Goal: Task Accomplishment & Management: Manage account settings

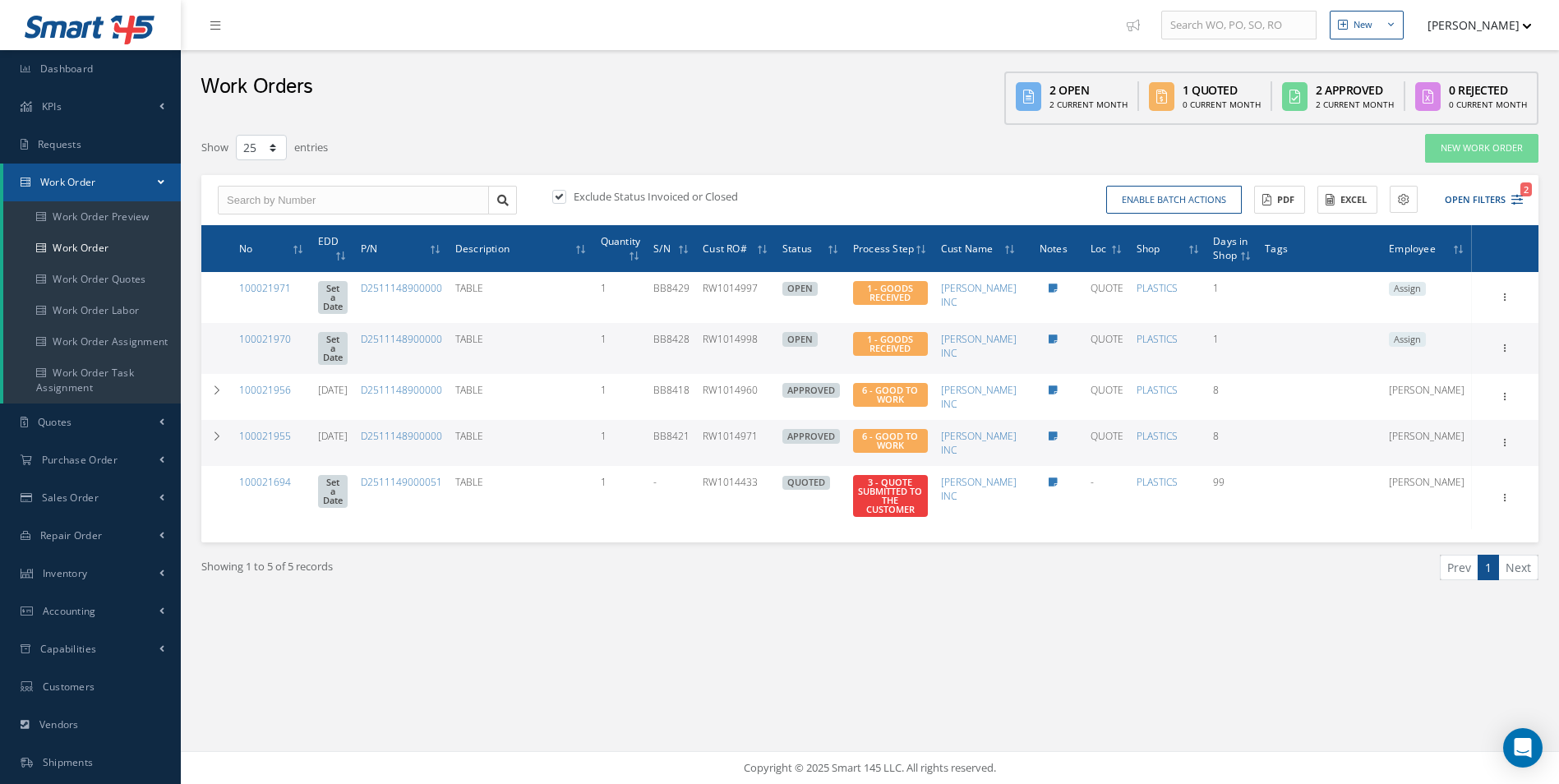
select select "25"
click at [91, 240] on link "Work Order" at bounding box center [92, 248] width 178 height 31
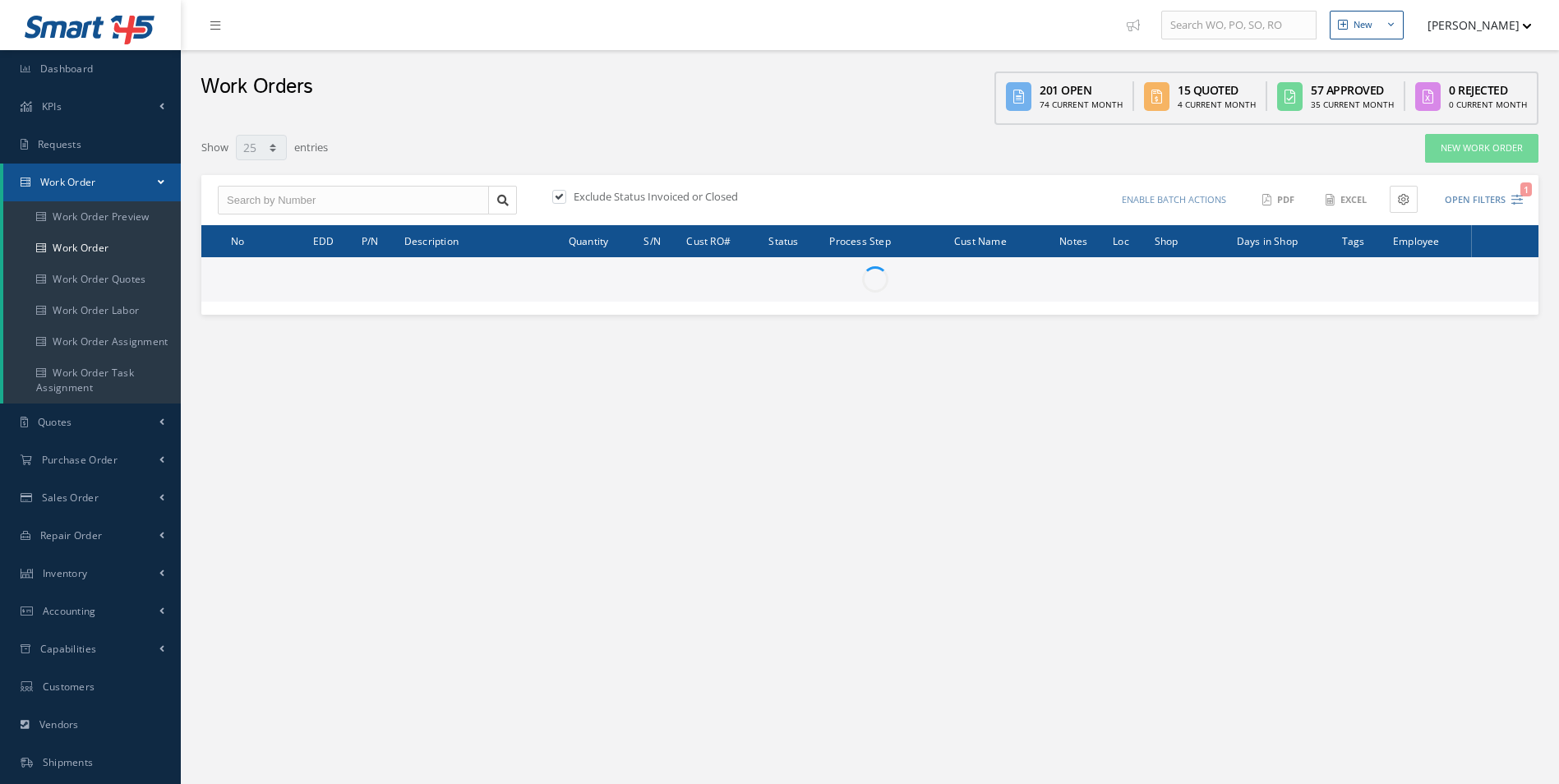
select select "25"
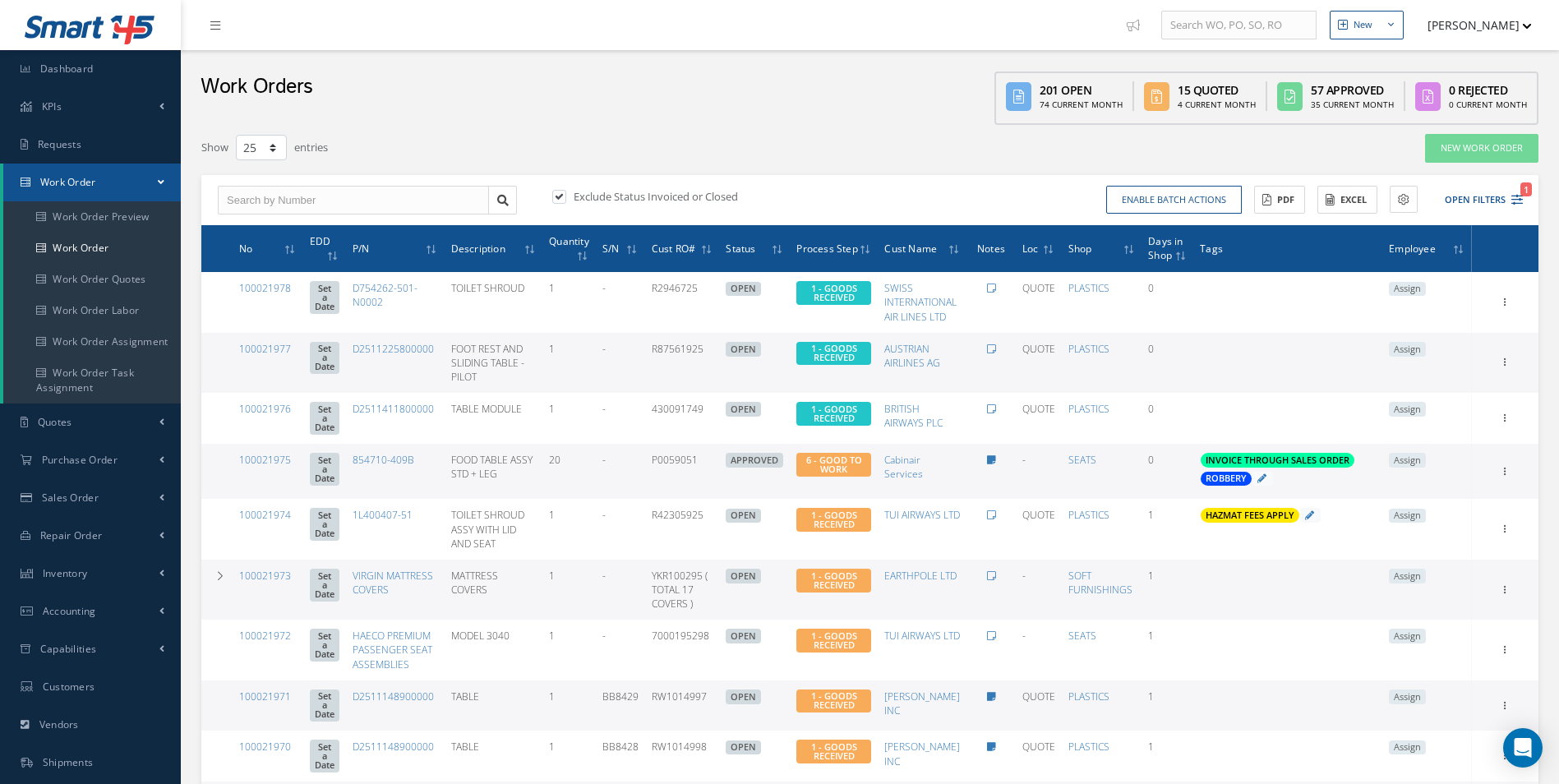
click at [1426, 459] on span "Assign" at bounding box center [1407, 461] width 37 height 15
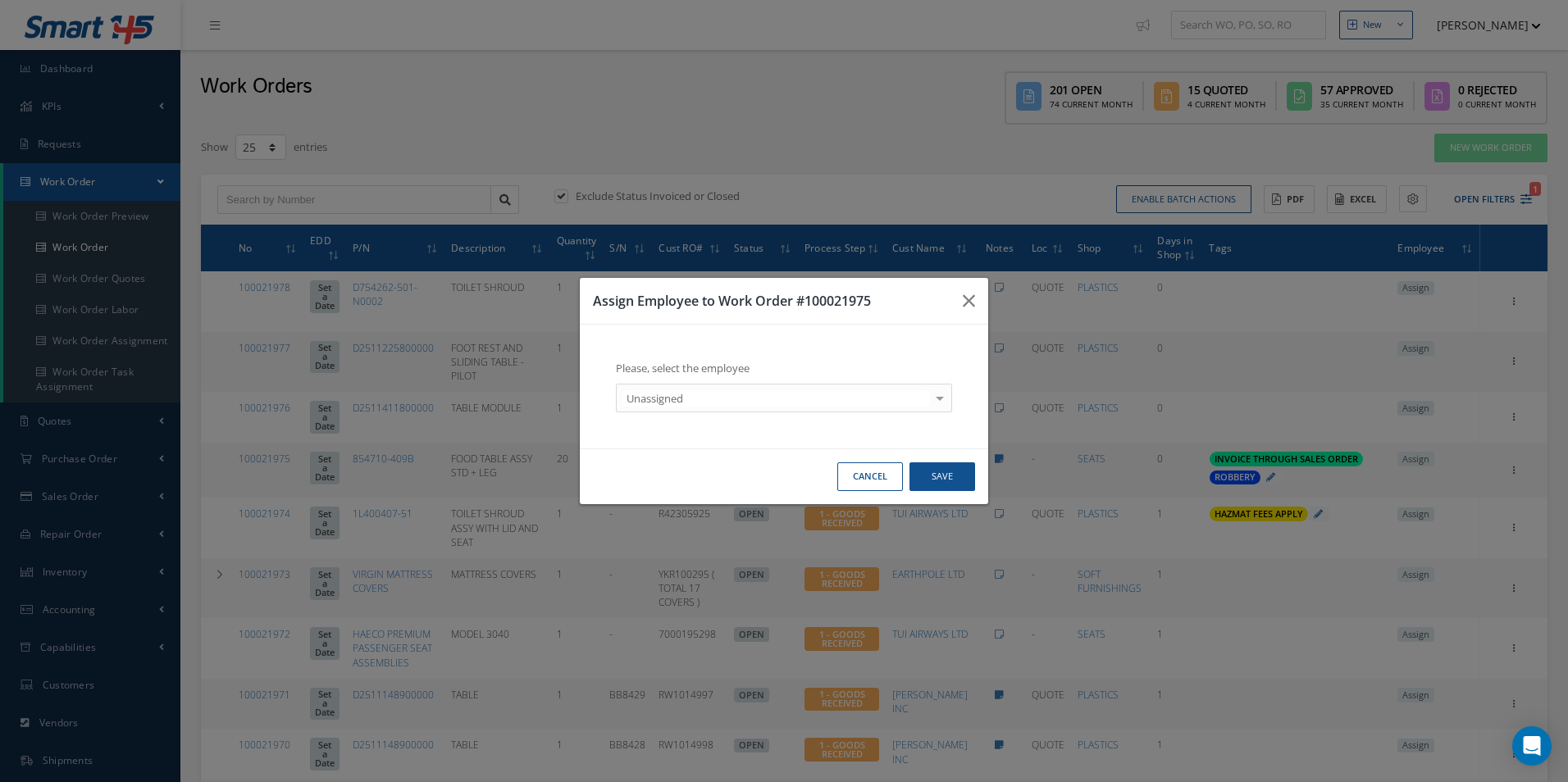
click at [731, 414] on div "Please, select the employee Unassigned Unassigned - - Anna Giacovelli CAB WORKS…" at bounding box center [783, 386] width 375 height 91
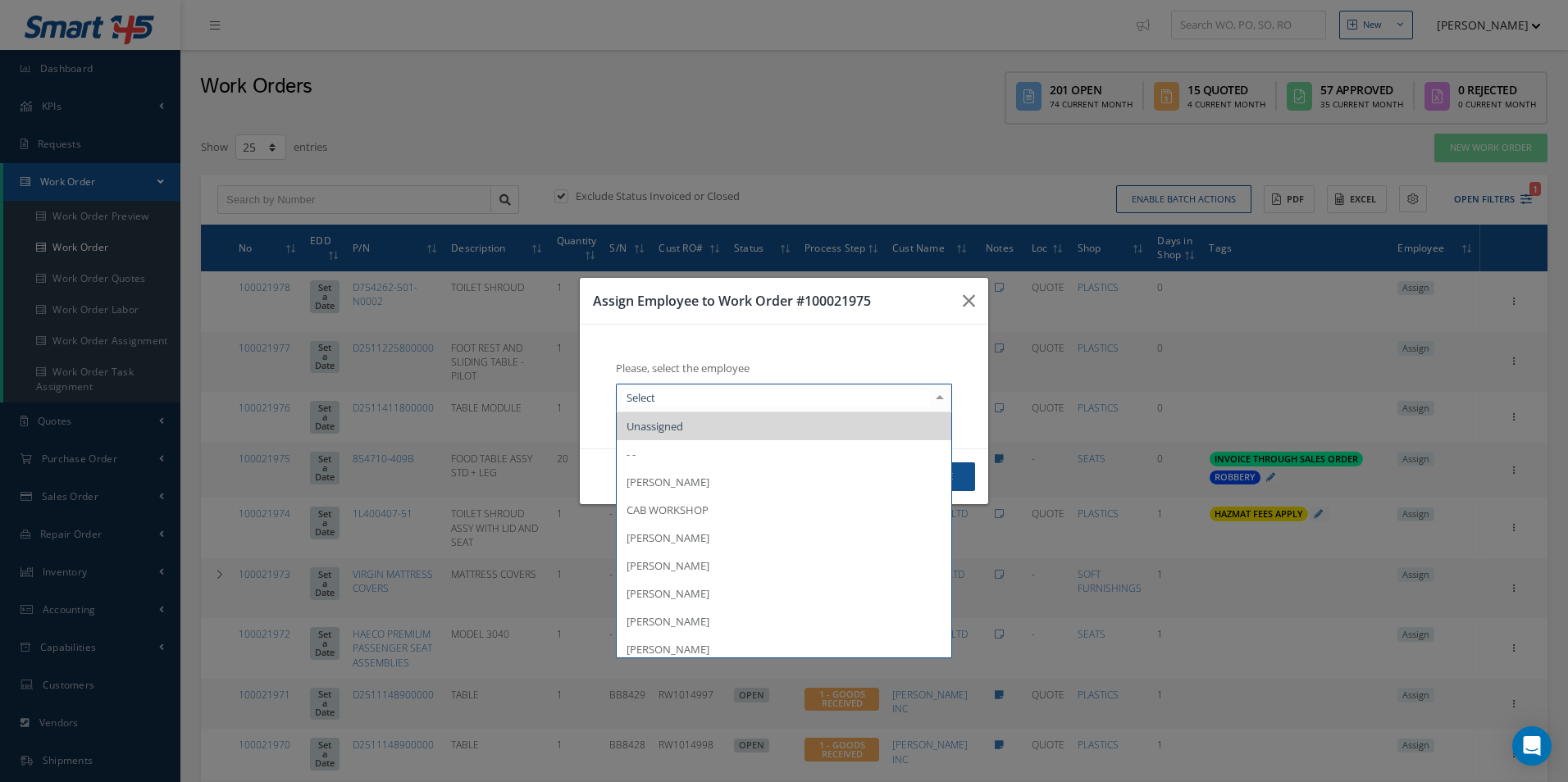
click at [716, 410] on div at bounding box center [784, 398] width 336 height 29
click at [695, 561] on span "[PERSON_NAME]" at bounding box center [668, 566] width 83 height 15
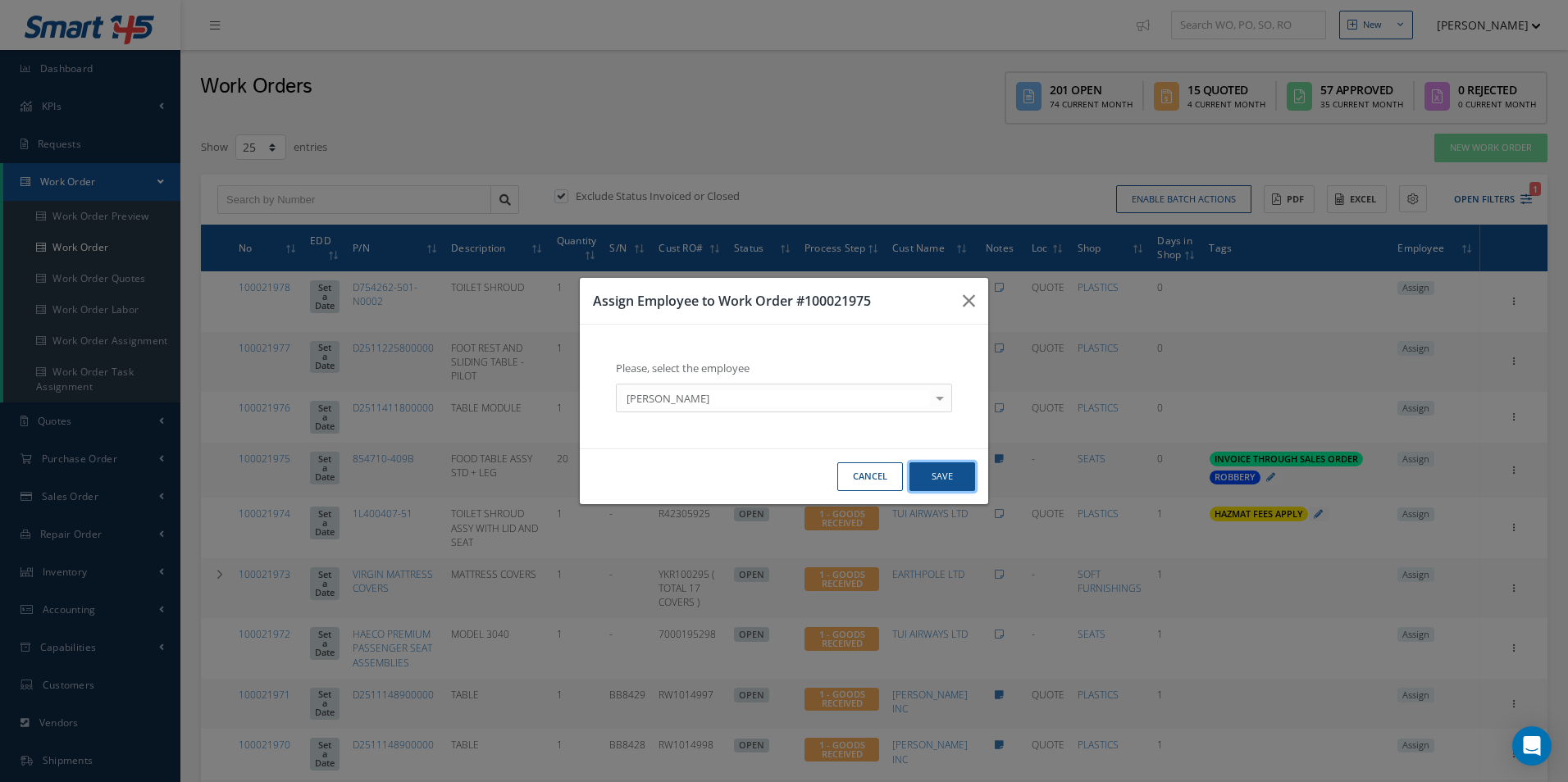
click at [967, 480] on button "Save" at bounding box center [942, 476] width 65 height 28
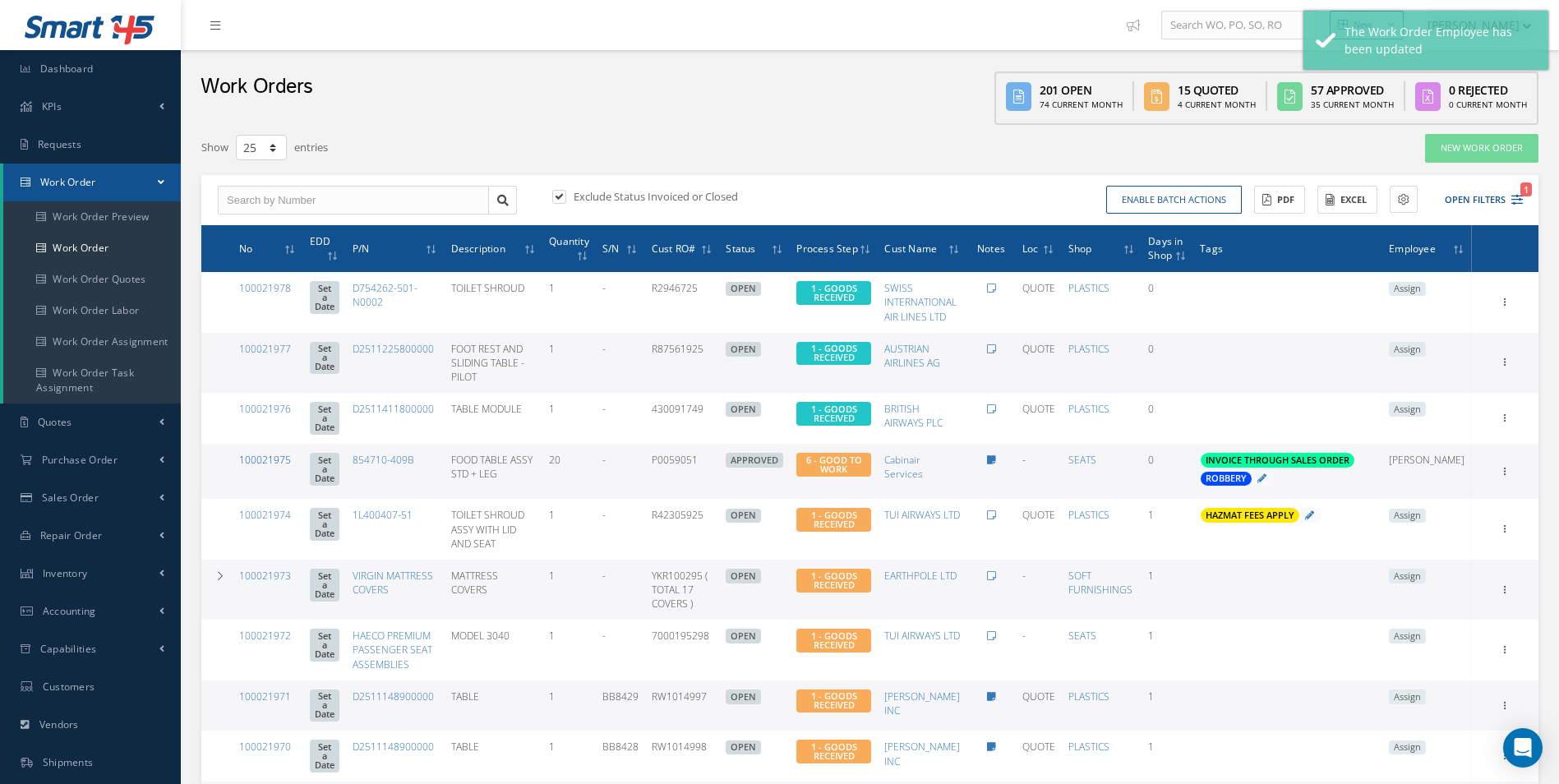
click at [257, 456] on link "100021975" at bounding box center [266, 460] width 52 height 14
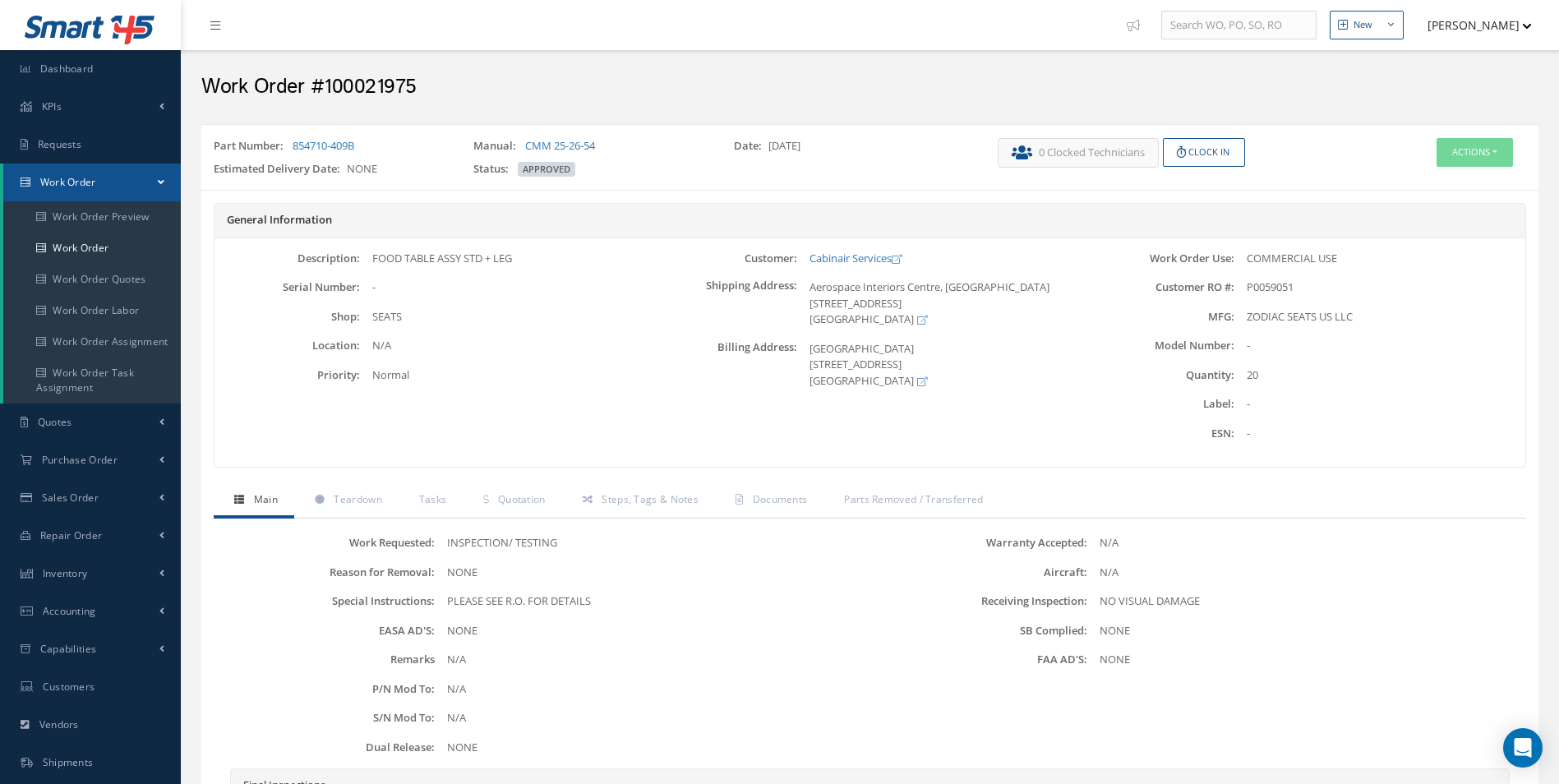
click at [364, 483] on div "General Information Description: FOOD TABLE ASSY STD + LEG Serial Number: - Sho…" at bounding box center [870, 343] width 1337 height 281
click at [1204, 157] on button "Clock In" at bounding box center [1204, 152] width 82 height 28
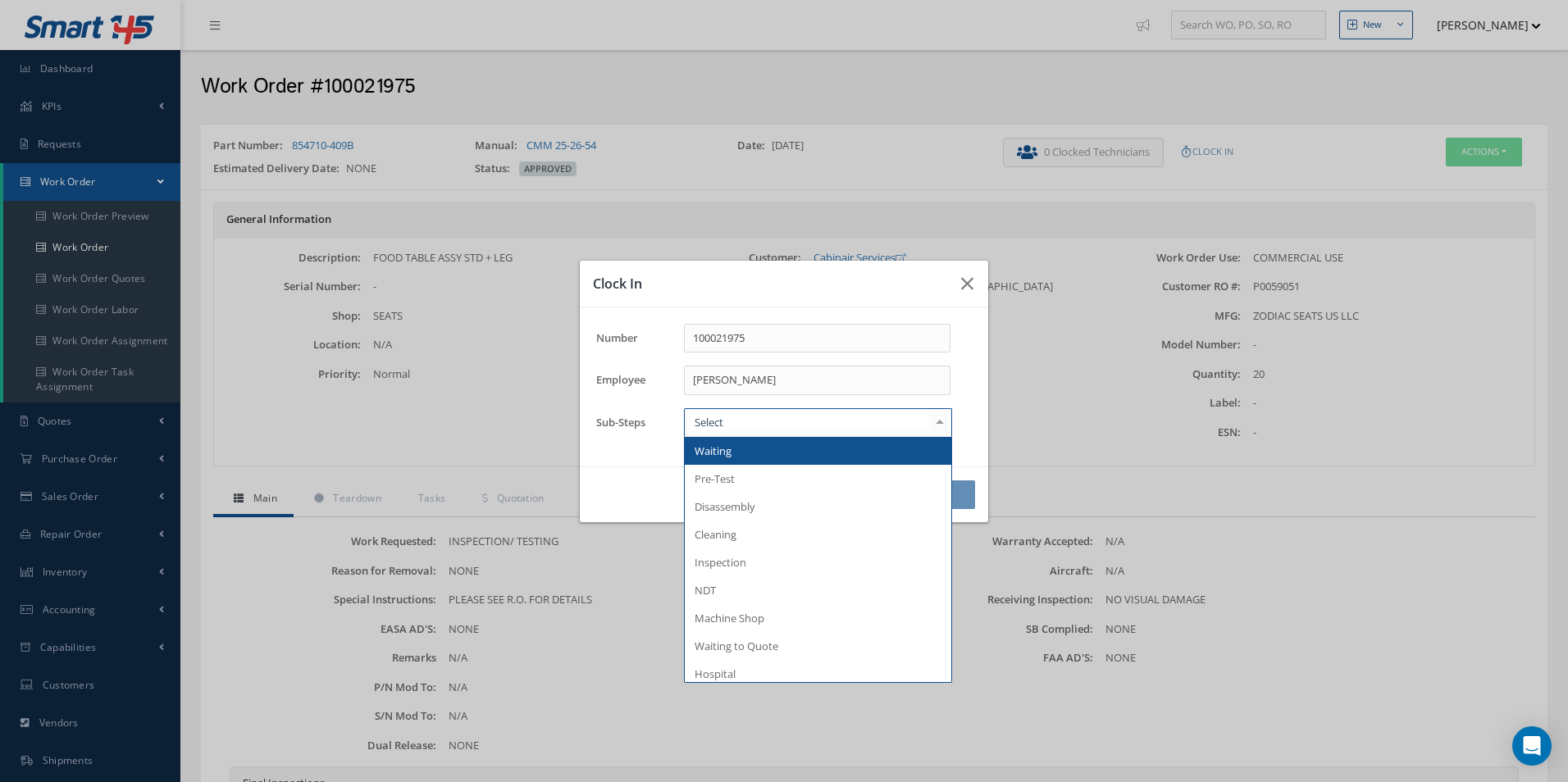
click at [733, 419] on div at bounding box center [817, 423] width 268 height 29
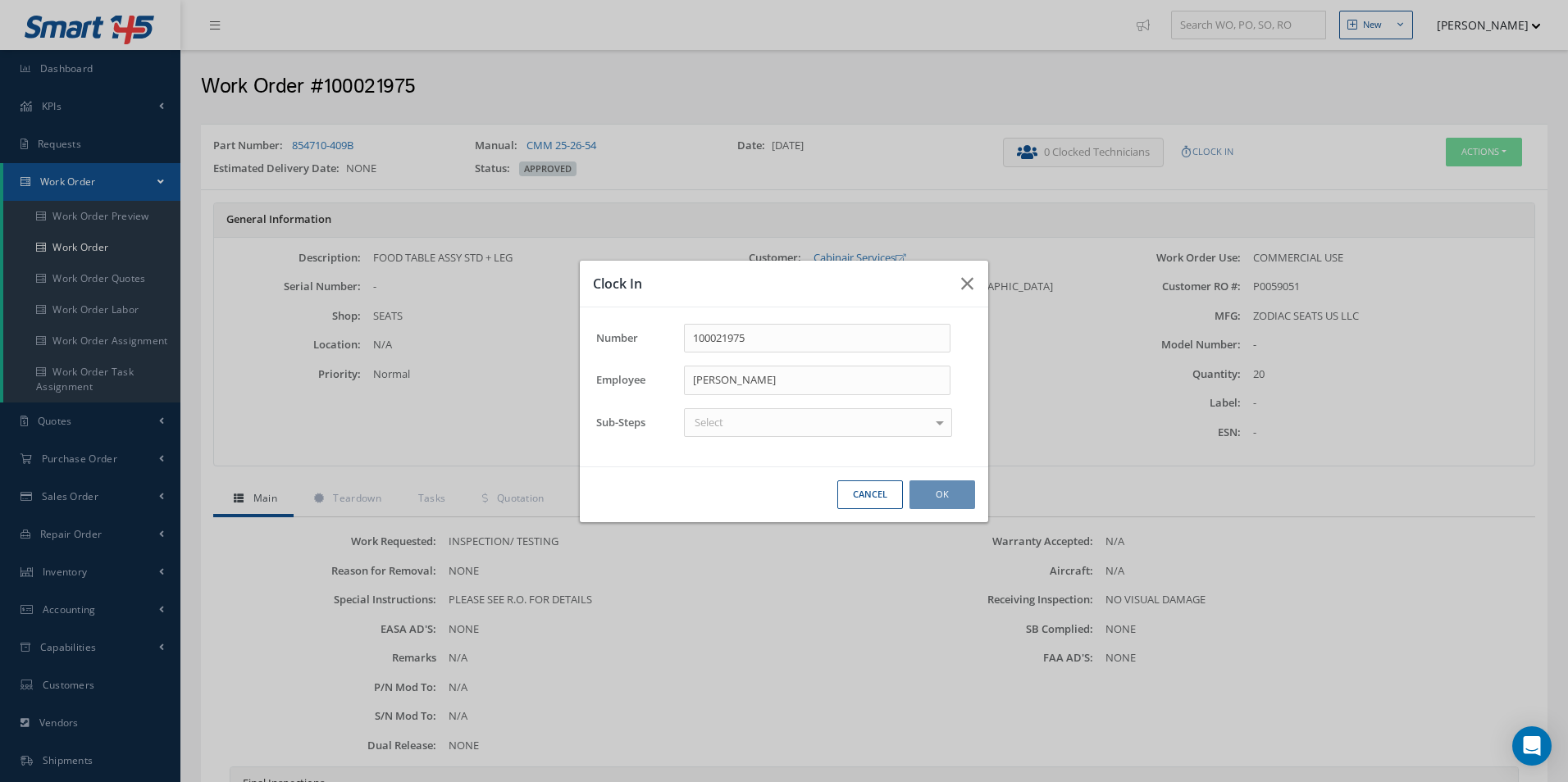
click at [1482, 449] on div "Clock In Number 100021975 Employee Giuseppe Giosa Sub-Steps Select Waiting Pre-…" at bounding box center [784, 391] width 1568 height 782
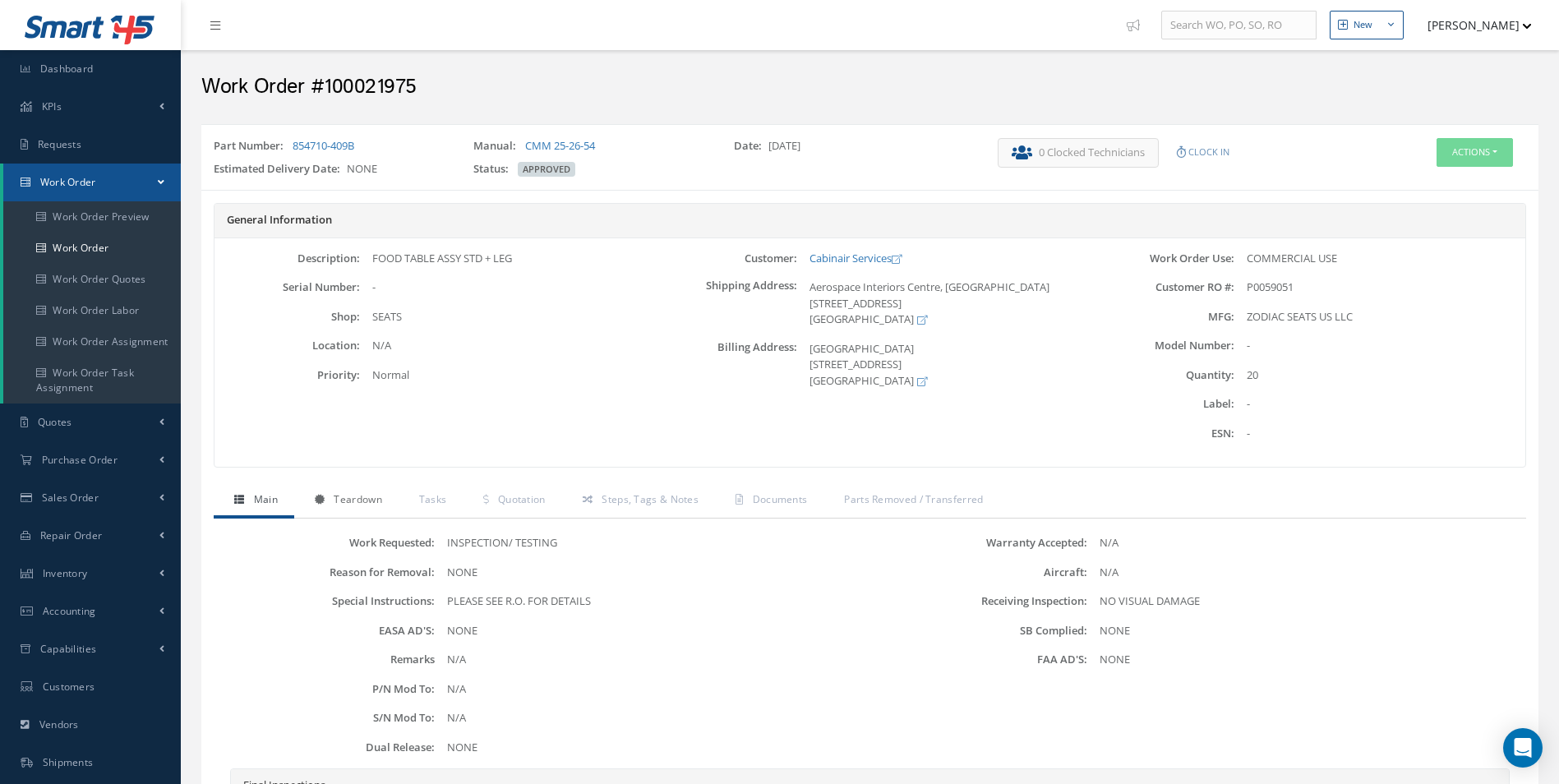
click at [348, 512] on link "Teardown" at bounding box center [346, 501] width 105 height 34
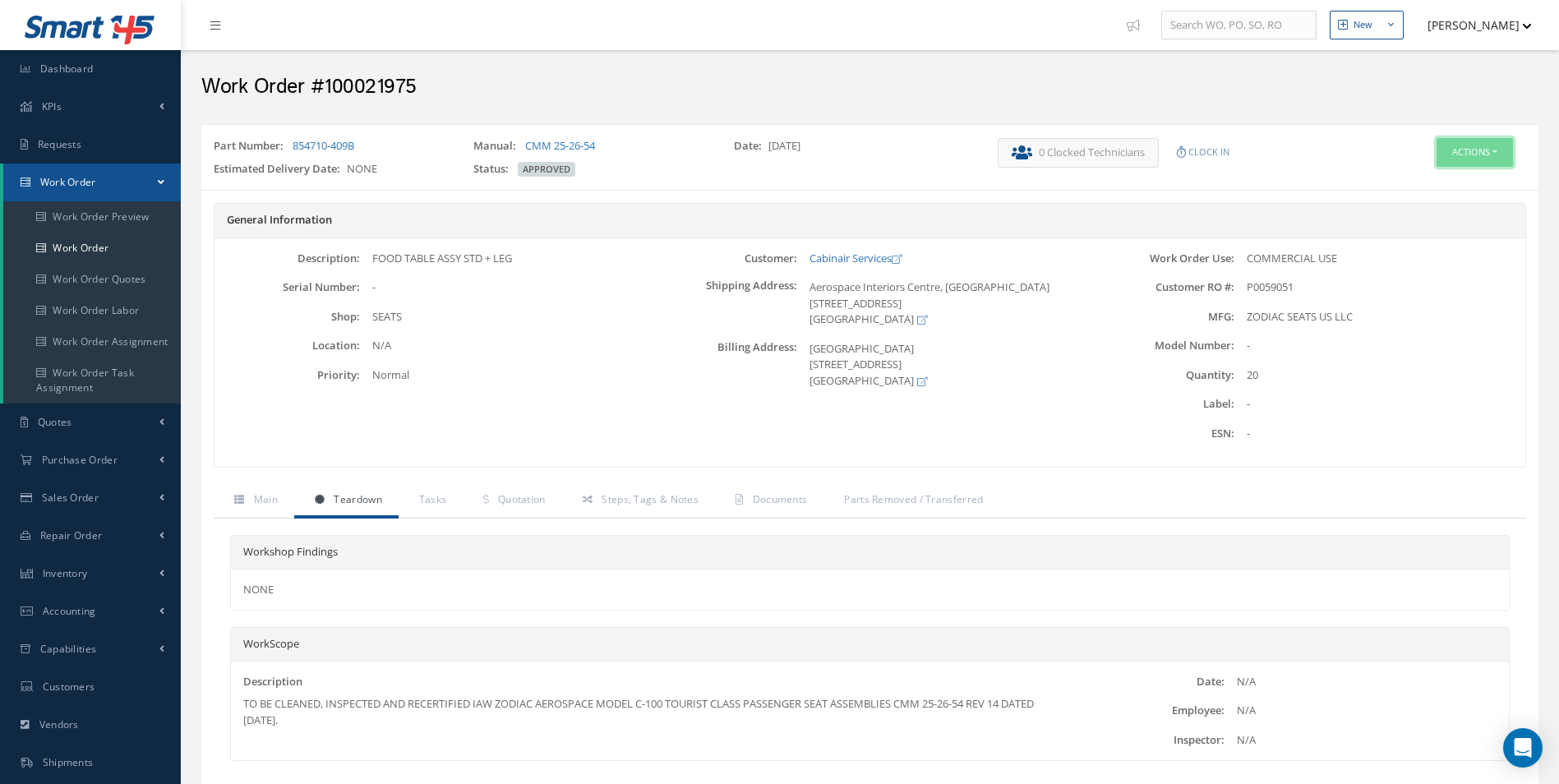
click at [1491, 158] on button "Actions" at bounding box center [1474, 152] width 76 height 28
click at [1410, 187] on link "Edit" at bounding box center [1449, 183] width 132 height 22
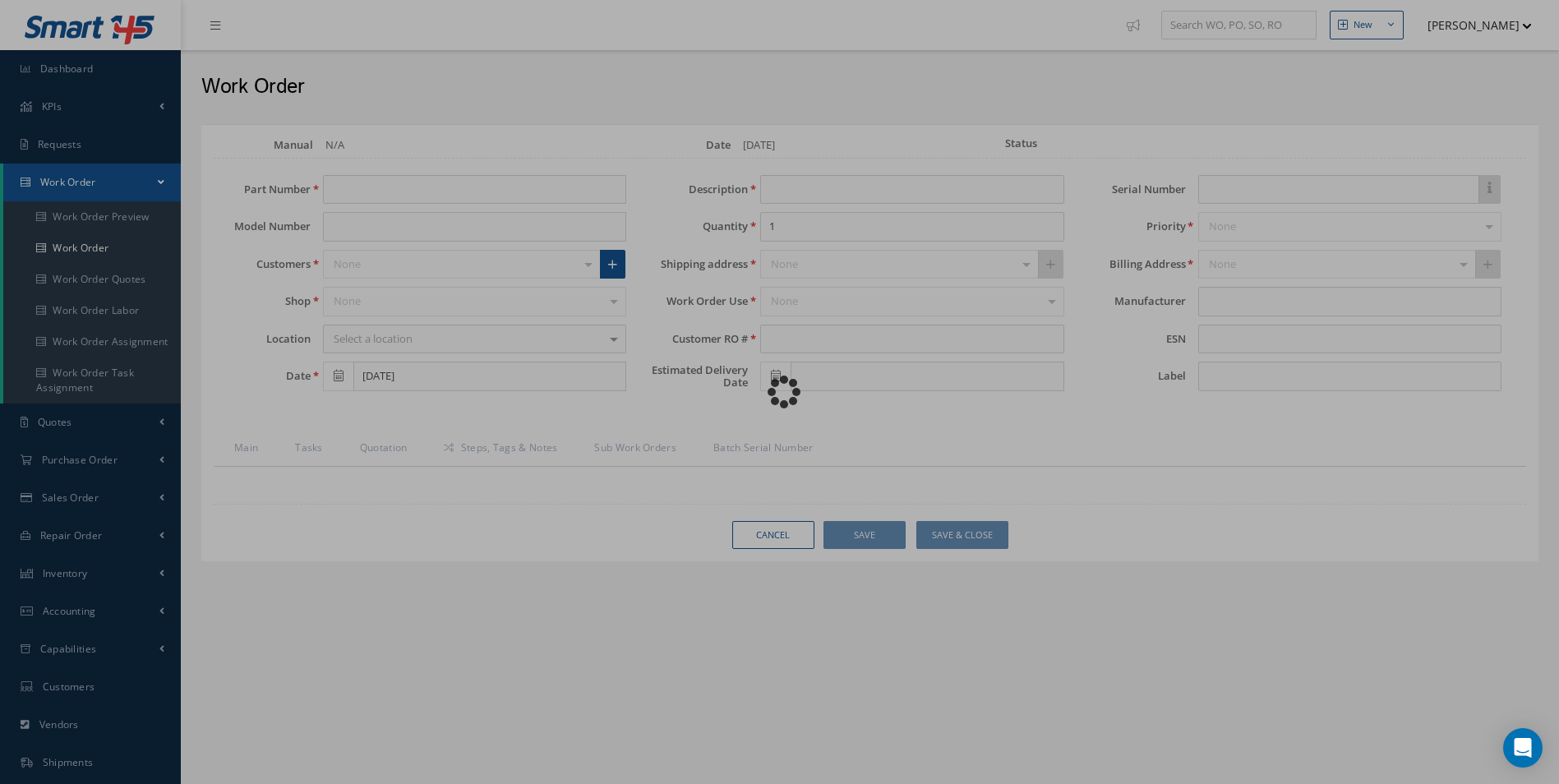
type input "854710-409B"
type input "FOOD TABLE ASSY STD + LEG"
type input "20"
type input "P0059051"
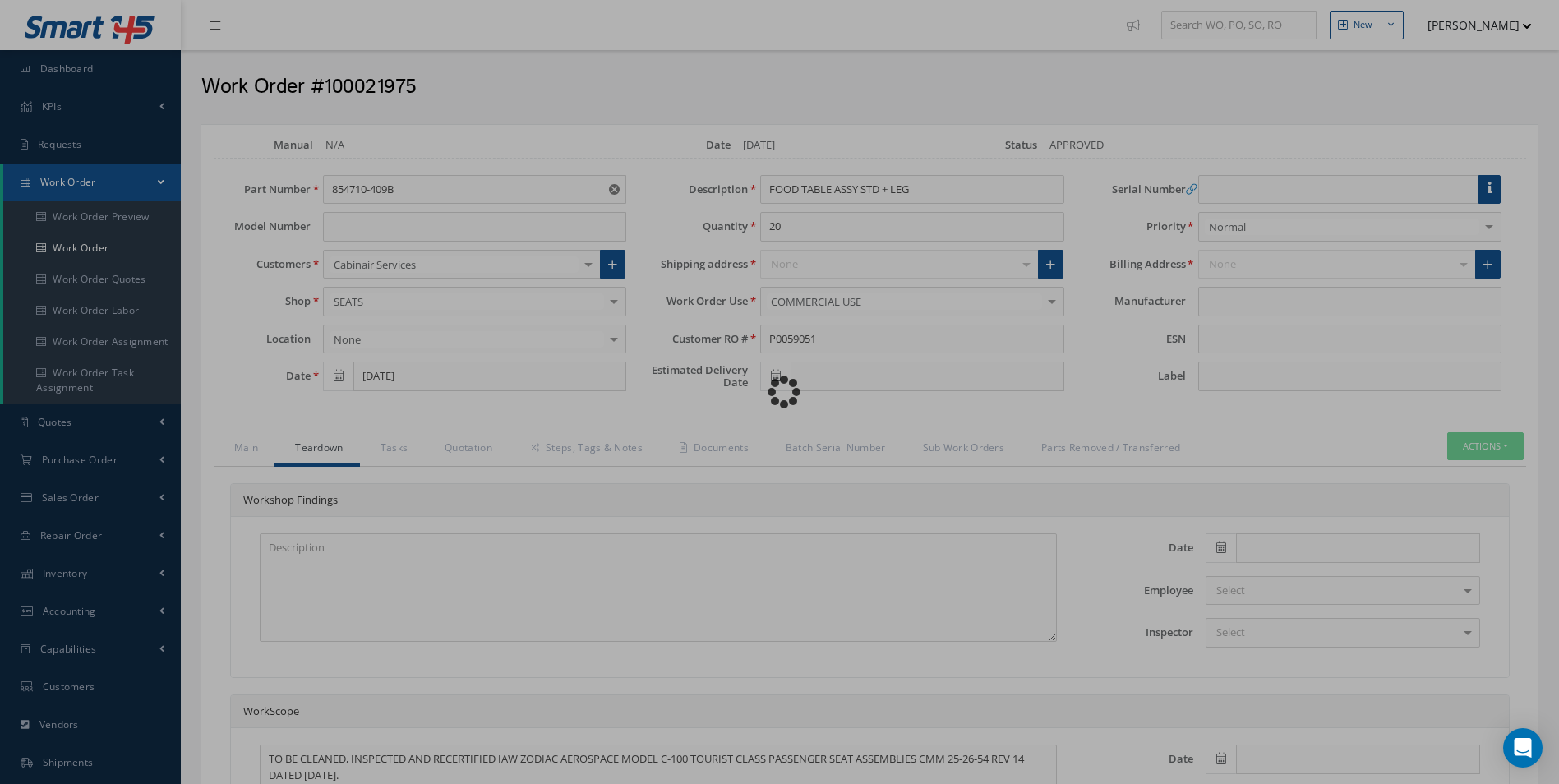
type input "ZODIAC SEATS US LLC"
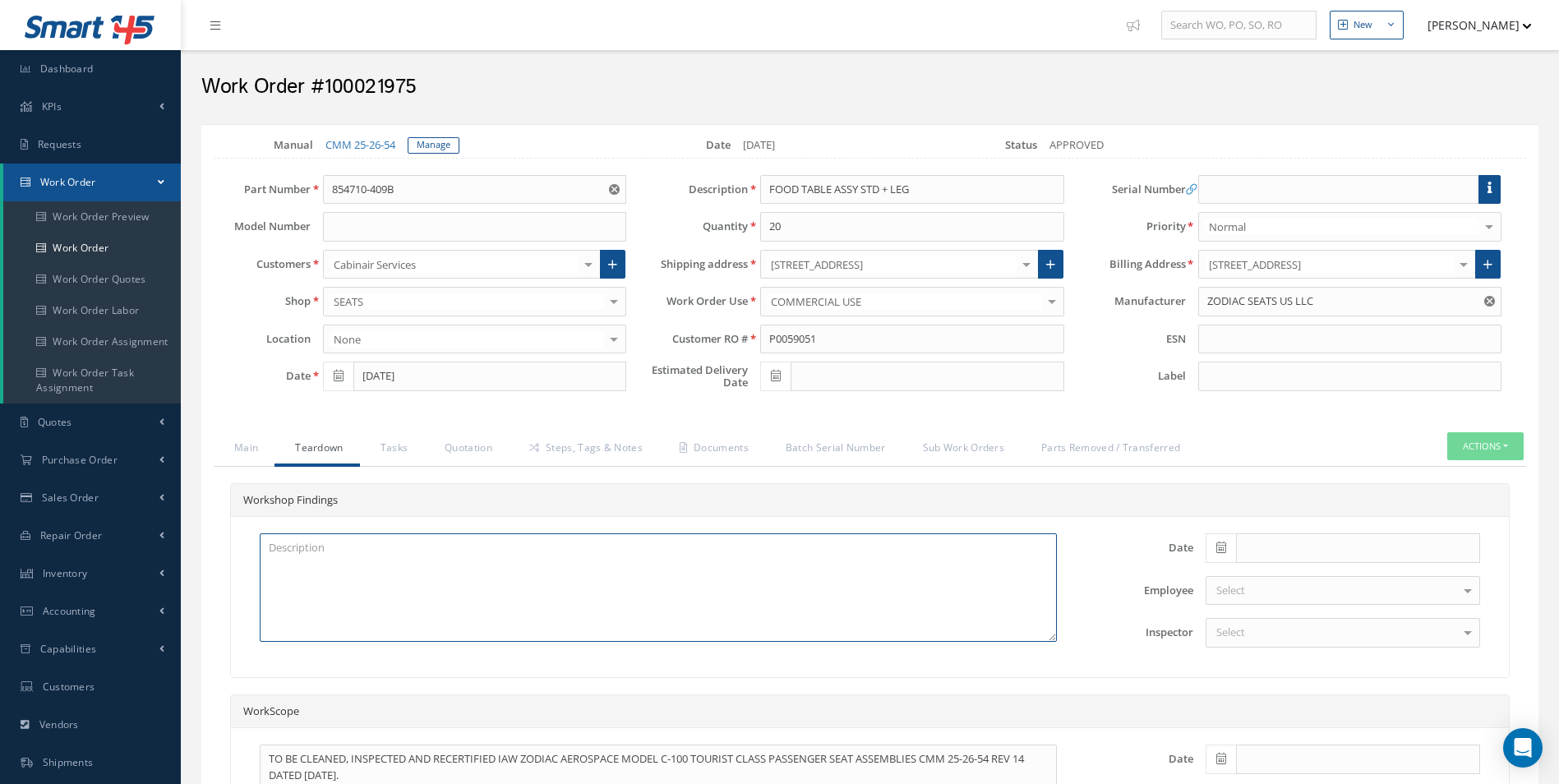
click at [530, 611] on textarea at bounding box center [658, 588] width 798 height 109
paste textarea "INSPECTION AND CLEANED"
type textarea "INSPECTION AND CLEANED"
click at [1229, 551] on span at bounding box center [1221, 548] width 30 height 29
click at [1271, 535] on input "text" at bounding box center [1358, 548] width 244 height 29
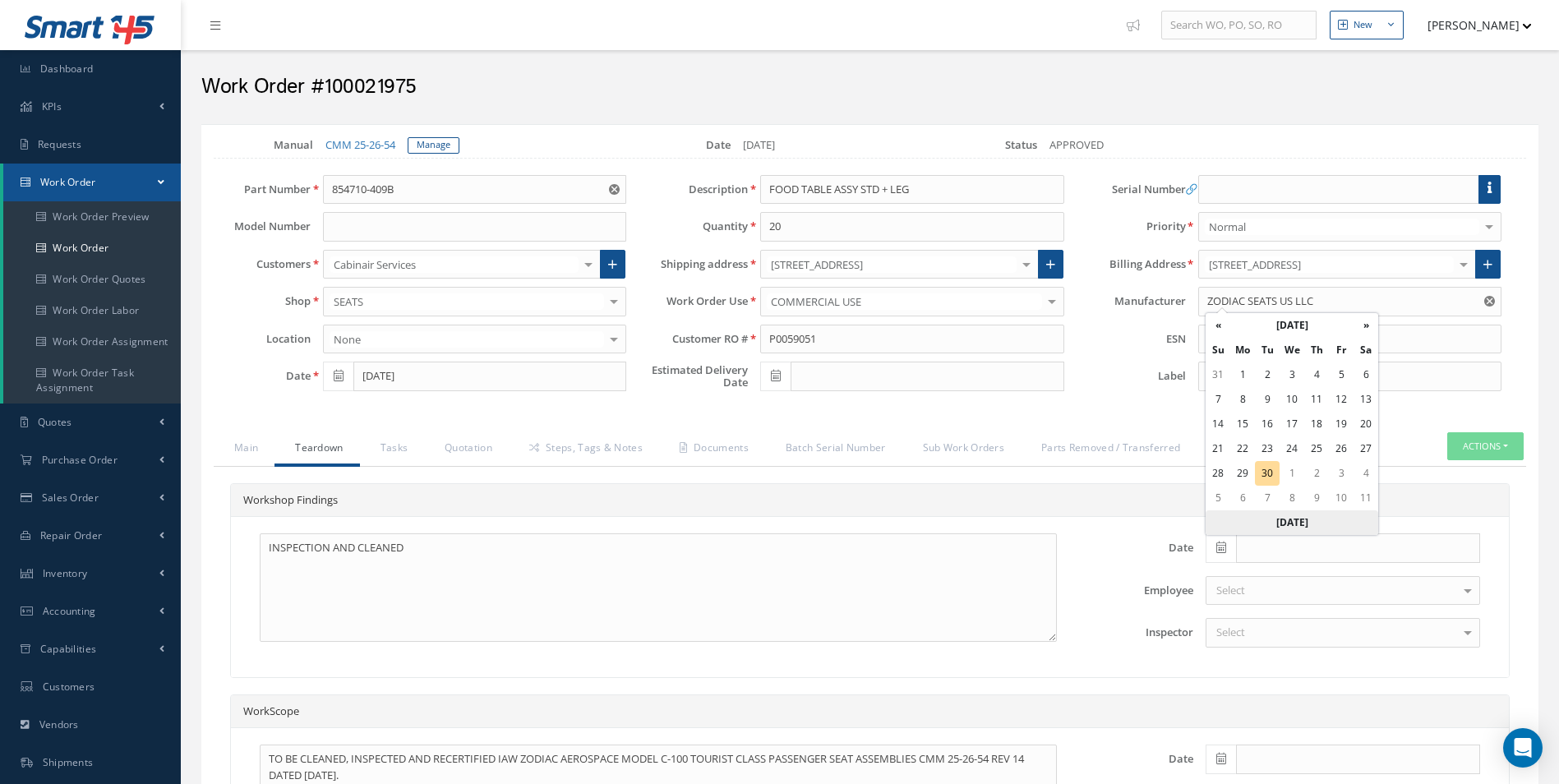
click at [1274, 525] on th "Today" at bounding box center [1292, 522] width 173 height 24
type input "09/30/2025"
click at [1289, 626] on div "Select" at bounding box center [1343, 632] width 275 height 29
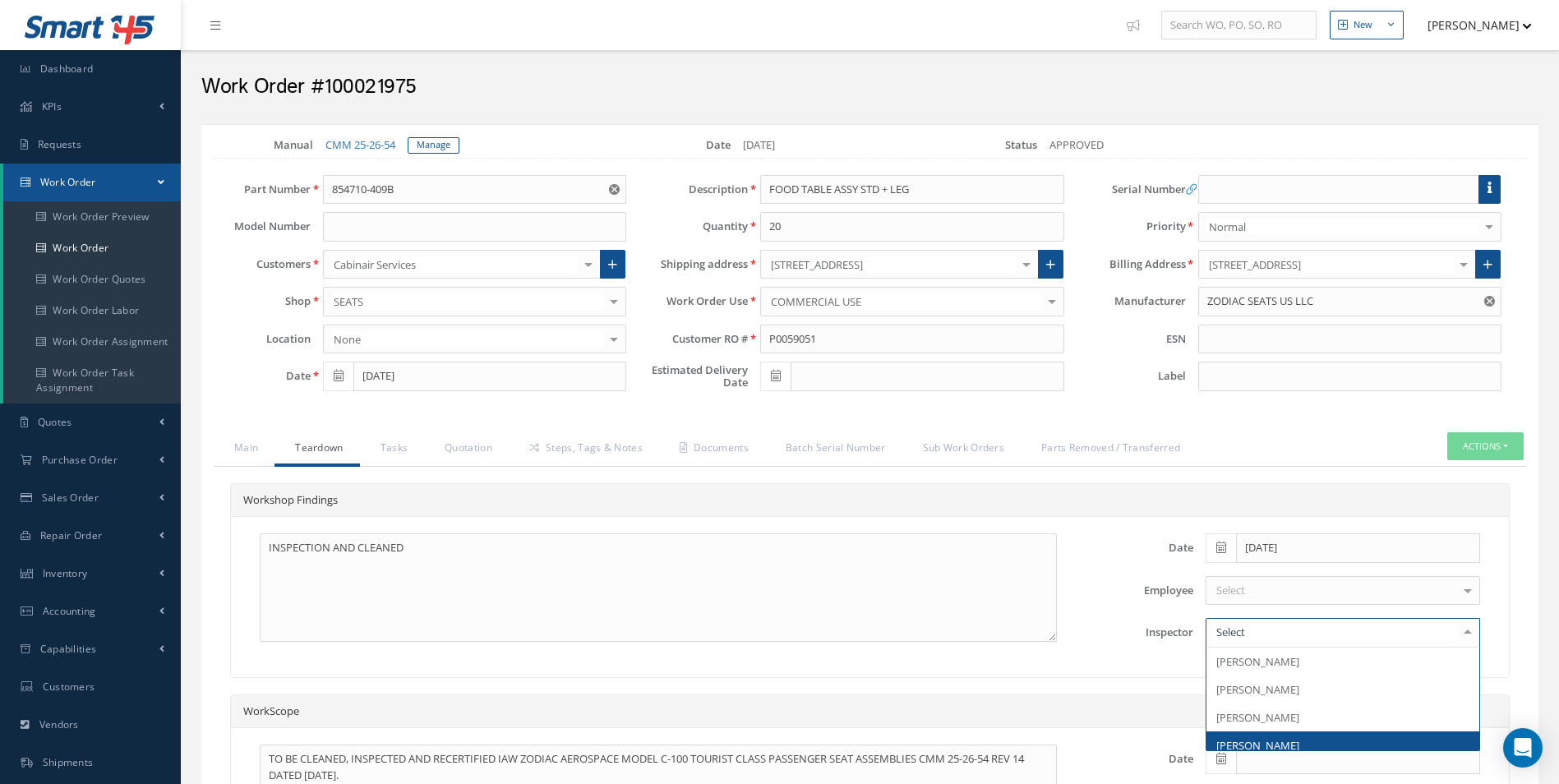
click at [1283, 732] on span "[PERSON_NAME]" at bounding box center [1343, 745] width 273 height 28
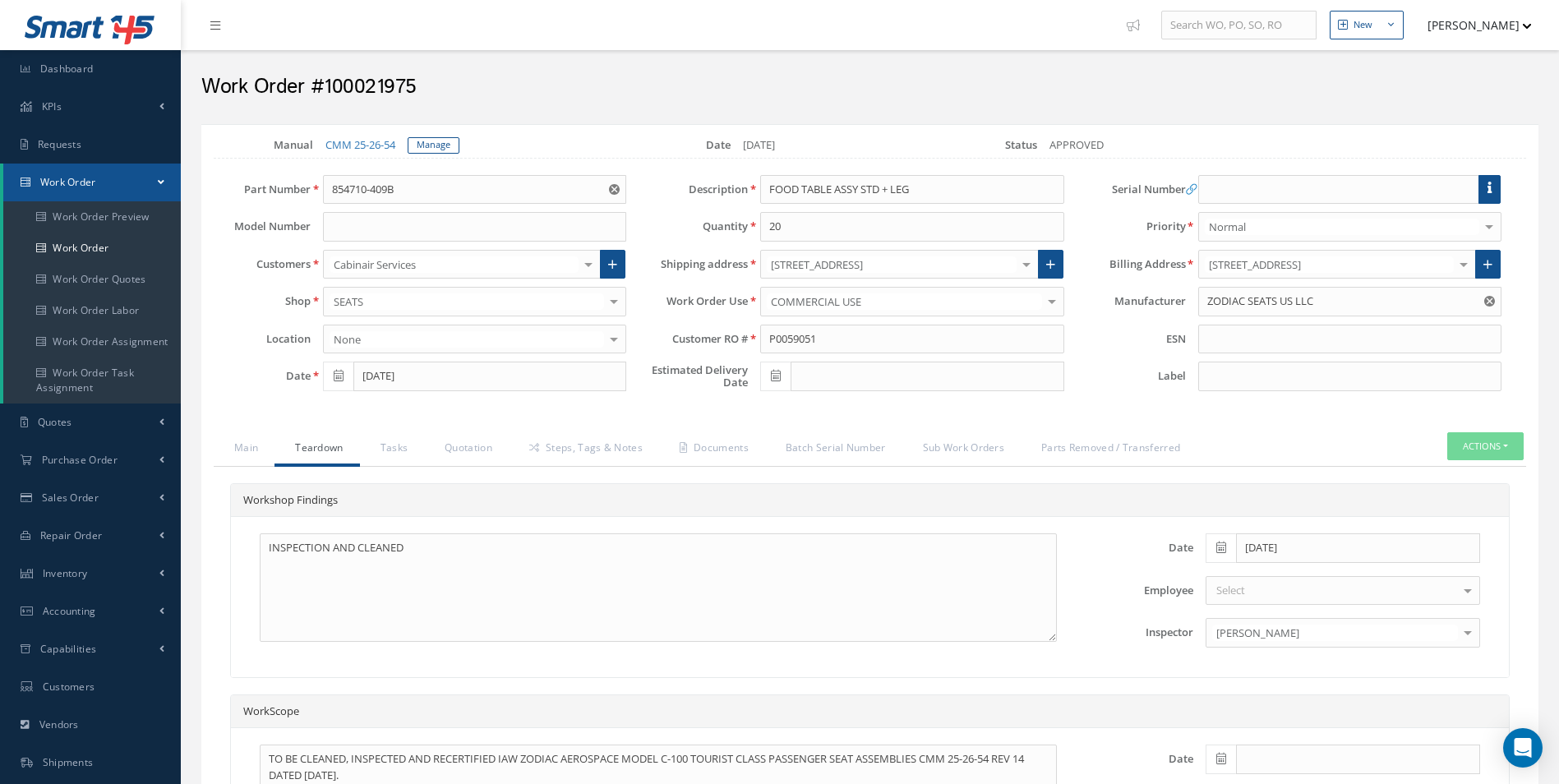
click at [349, 99] on h2 "Work Order #100021975" at bounding box center [870, 86] width 1337 height 24
copy h2 "100021975"
drag, startPoint x: 414, startPoint y: 181, endPoint x: 191, endPoint y: 193, distance: 223.3
click at [191, 193] on div "Part Number 854710-409B Model Number Customers Cabinair Services 1ST CHOICE AER…" at bounding box center [858, 287] width 1337 height 224
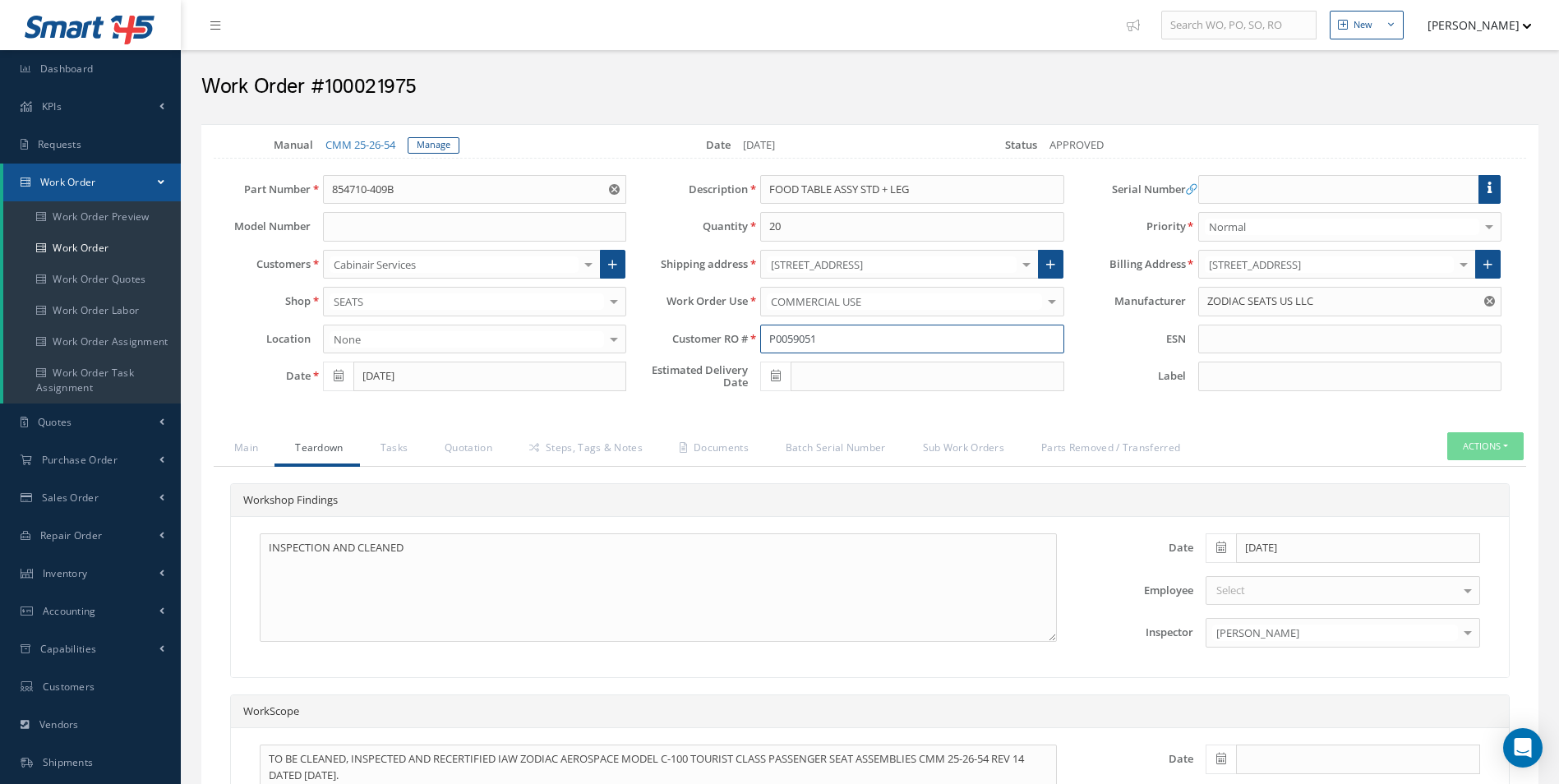
drag, startPoint x: 831, startPoint y: 340, endPoint x: 671, endPoint y: 336, distance: 160.0
click at [679, 336] on div "Customer RO # P0059051" at bounding box center [857, 339] width 437 height 29
drag, startPoint x: 927, startPoint y: 190, endPoint x: 575, endPoint y: 190, distance: 352.0
click at [575, 190] on div "Part Number 854710-409B 854710-409B Model Number Customers Cabinair Services 1S…" at bounding box center [858, 287] width 1337 height 224
click at [351, 145] on link "CMM 25-26-54" at bounding box center [360, 145] width 70 height 15
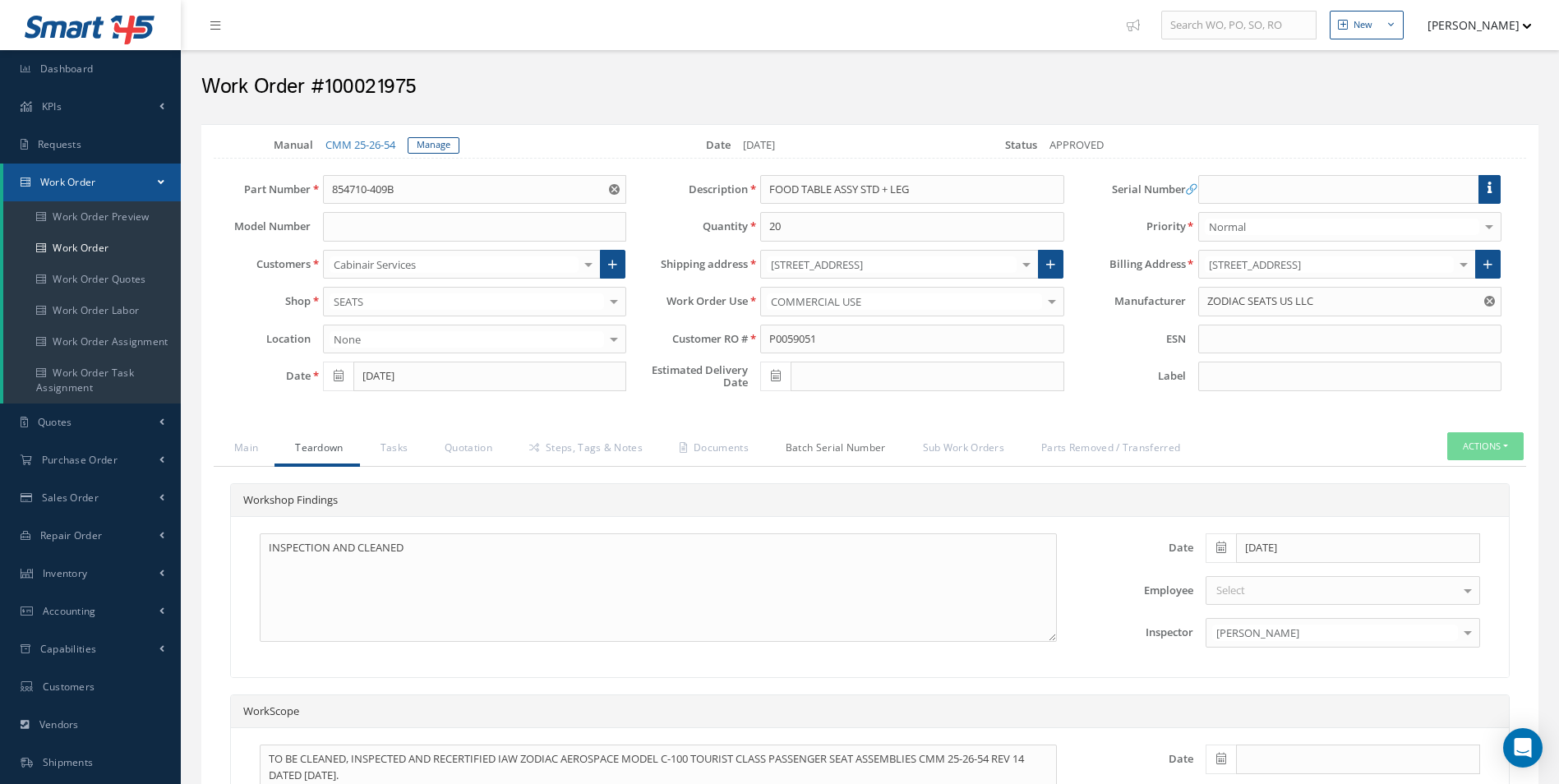
click at [822, 451] on link "Batch Serial Number" at bounding box center [834, 449] width 137 height 34
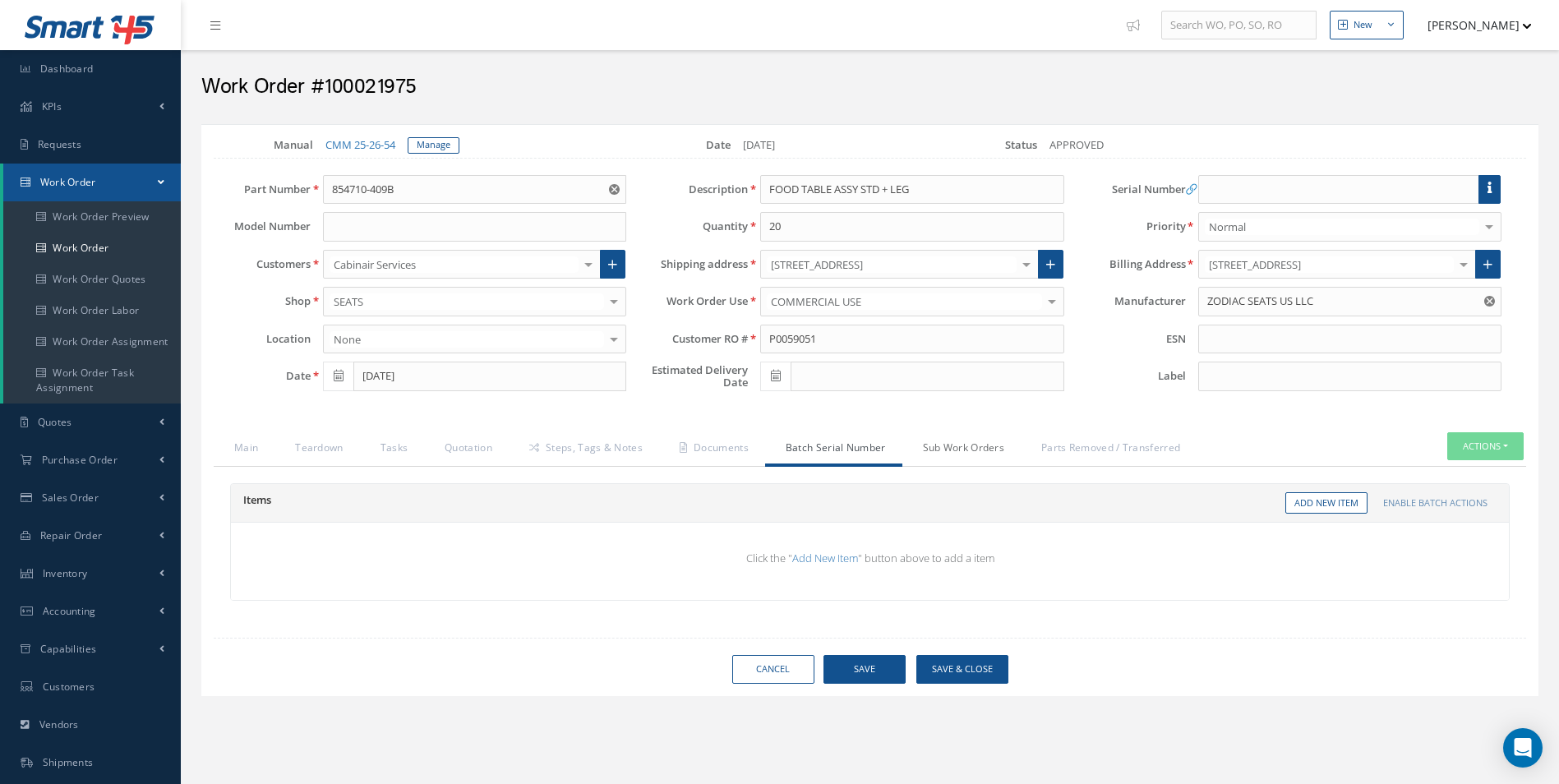
click at [963, 455] on link "Sub Work Orders" at bounding box center [962, 449] width 119 height 34
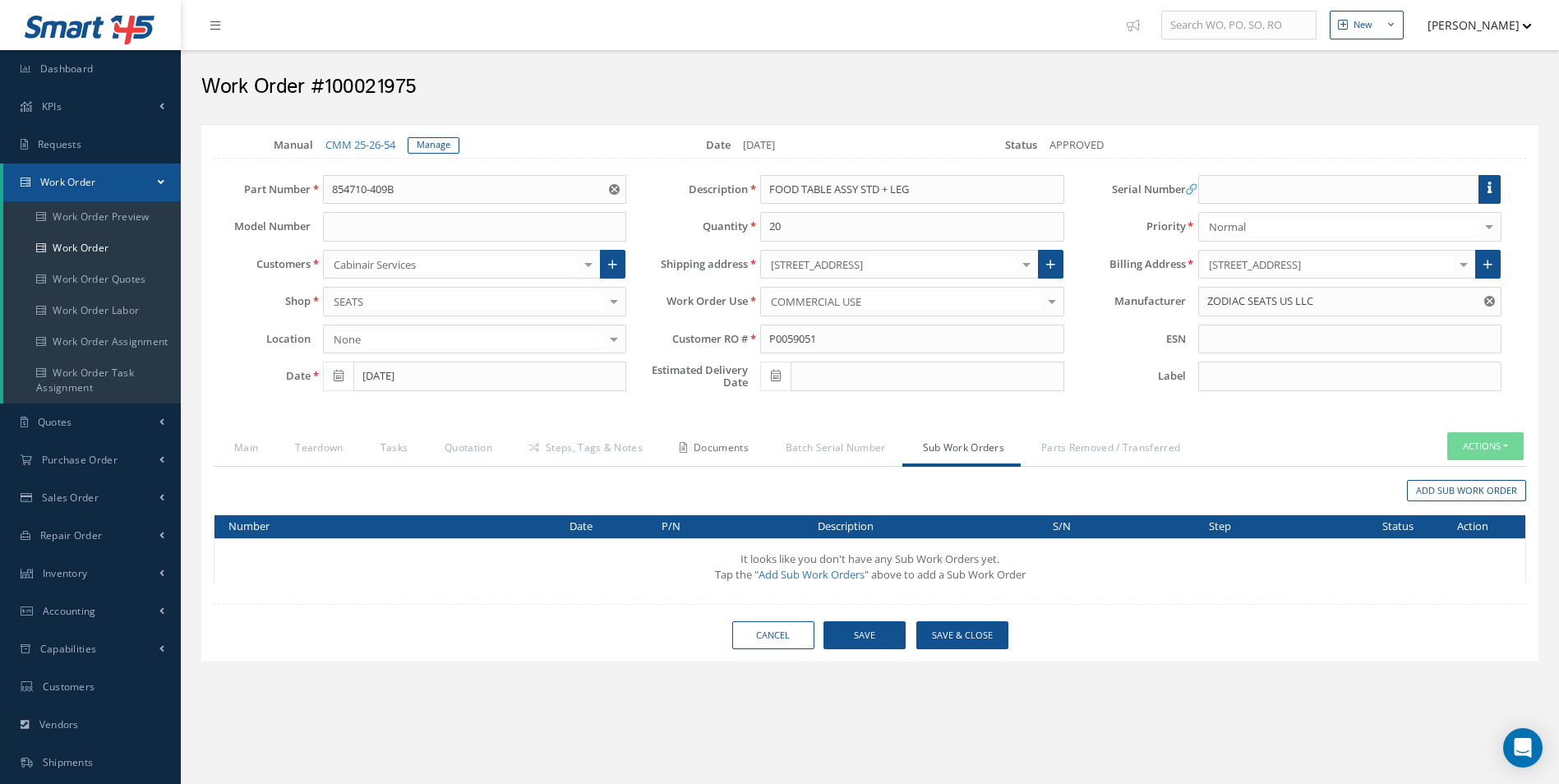
click at [689, 457] on link "Documents" at bounding box center [712, 449] width 106 height 34
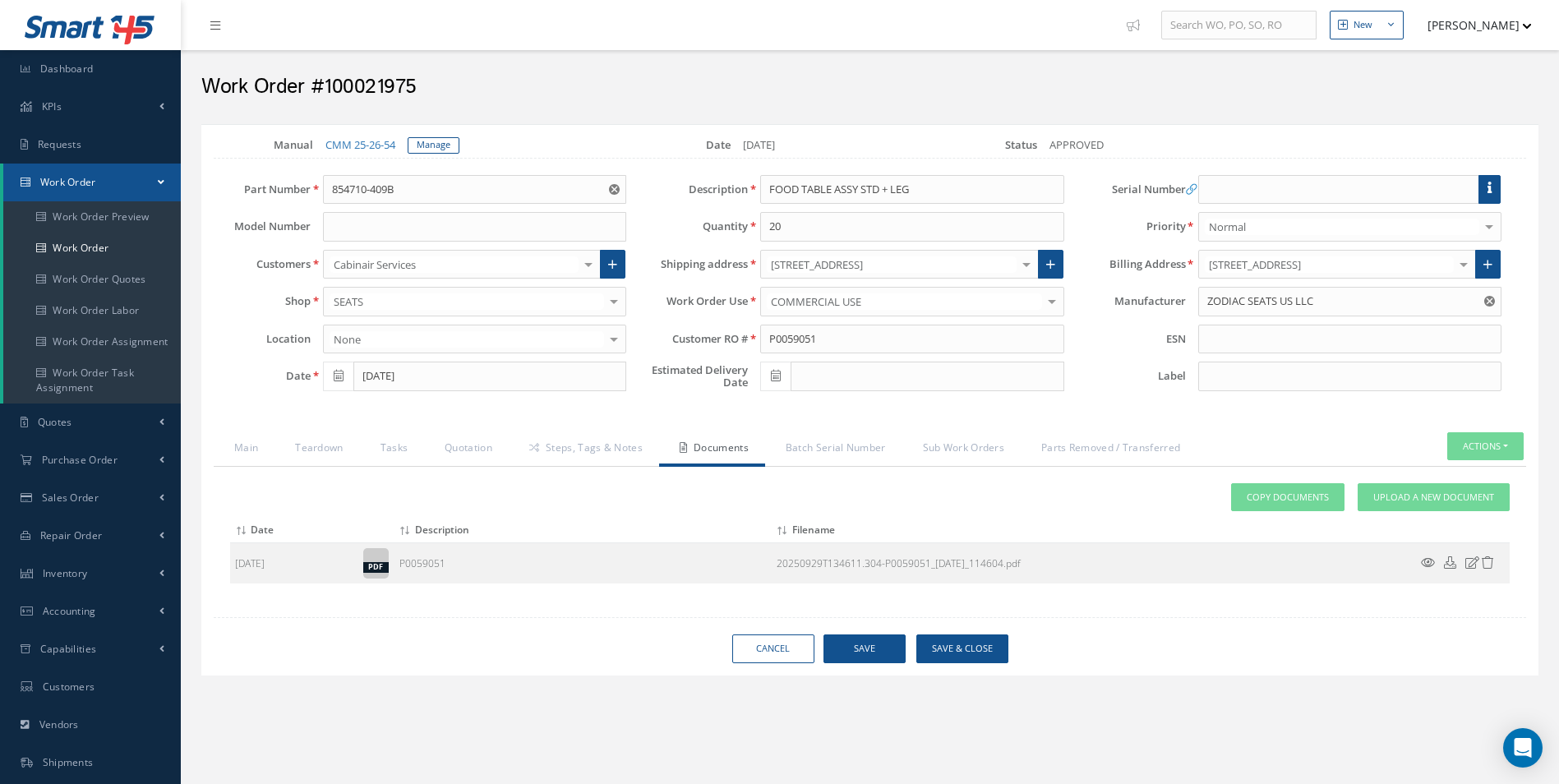
click at [1428, 560] on icon at bounding box center [1427, 562] width 14 height 13
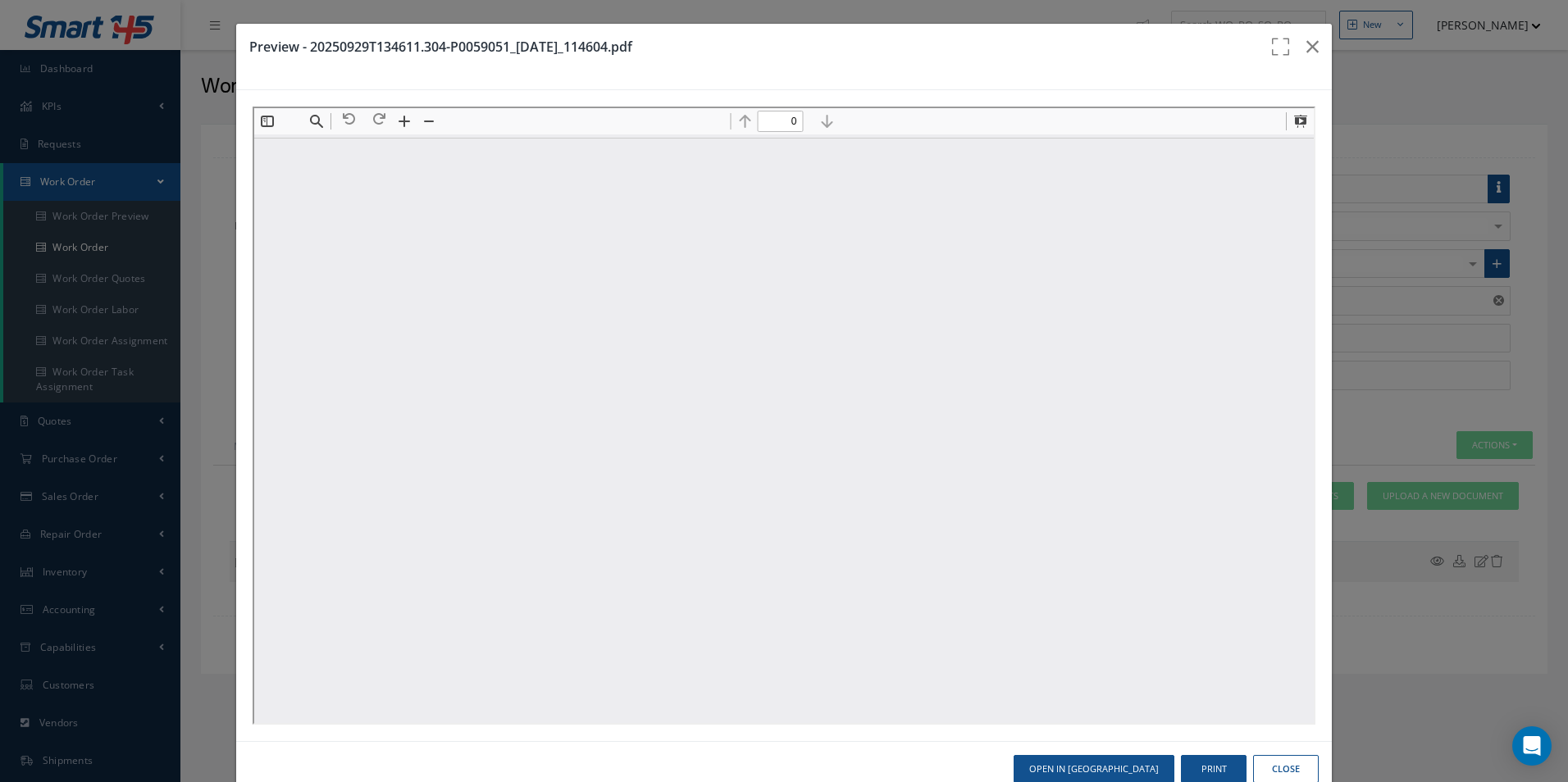
type input "1"
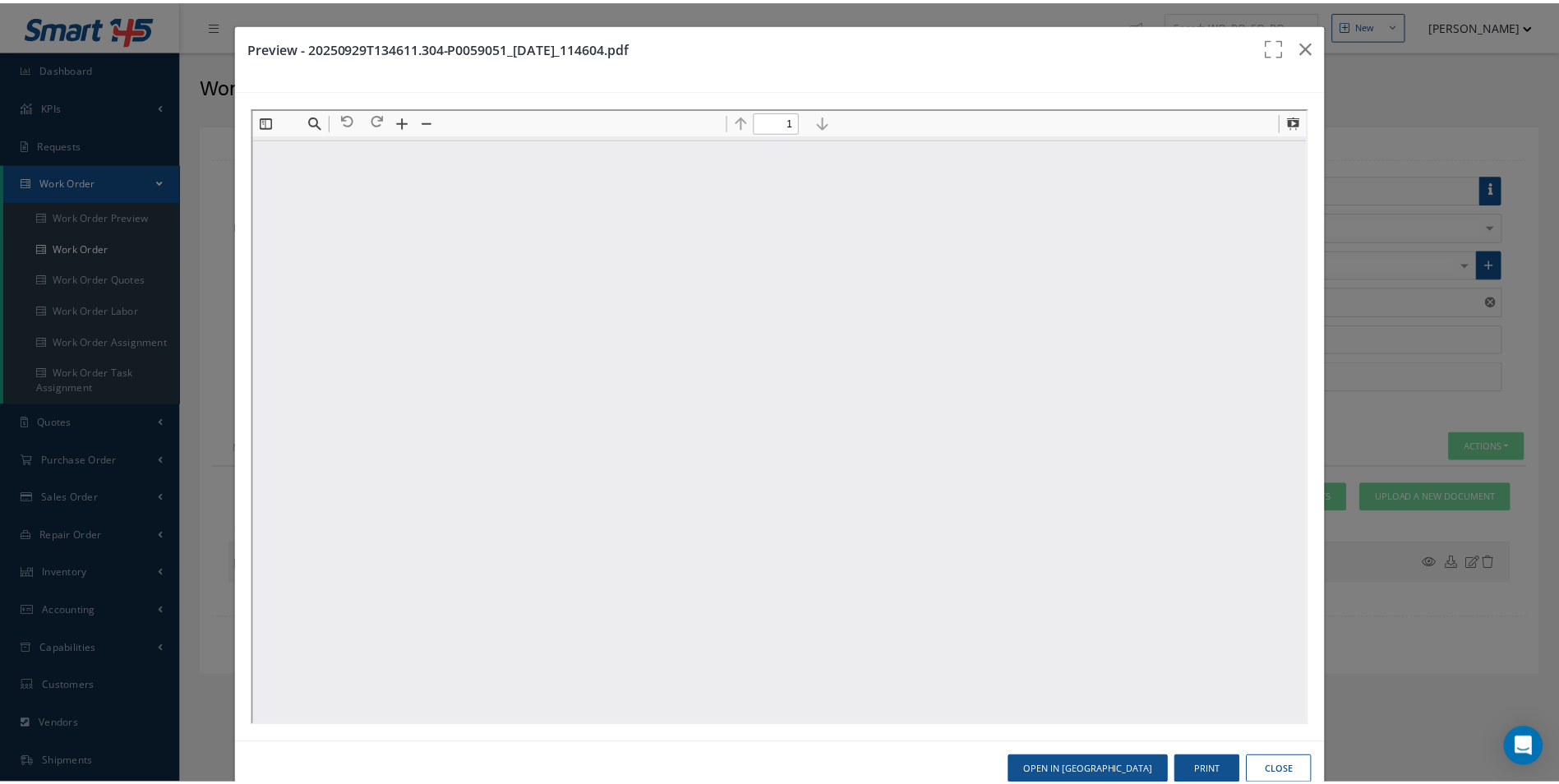
scroll to position [8, 0]
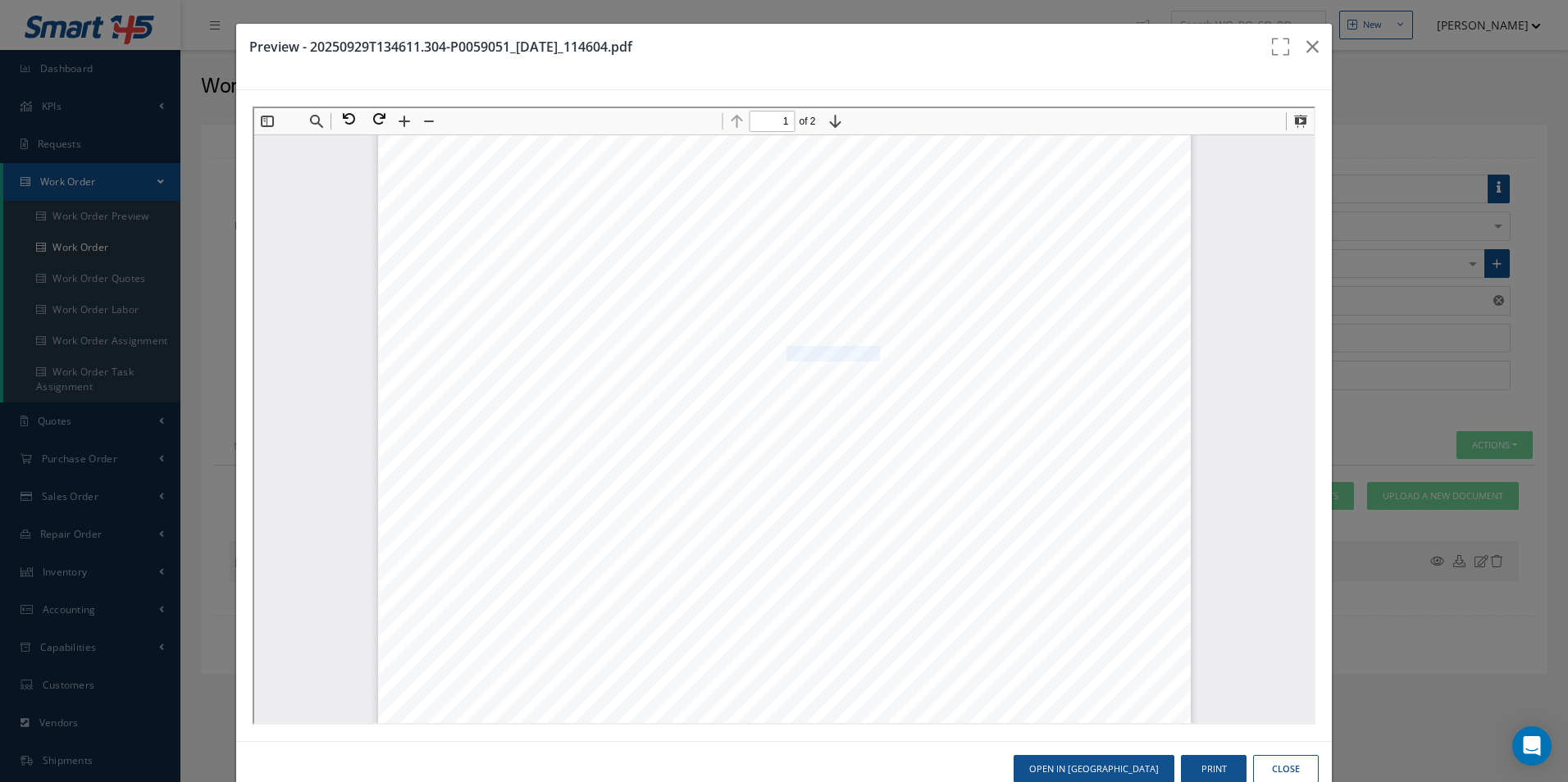
drag, startPoint x: 774, startPoint y: 348, endPoint x: 868, endPoint y: 354, distance: 94.2
click at [868, 354] on span "SMARTWINGS, A.S." at bounding box center [848, 353] width 127 height 14
copy span "SMARTWINGS"
click at [1307, 48] on icon "button" at bounding box center [1312, 47] width 13 height 20
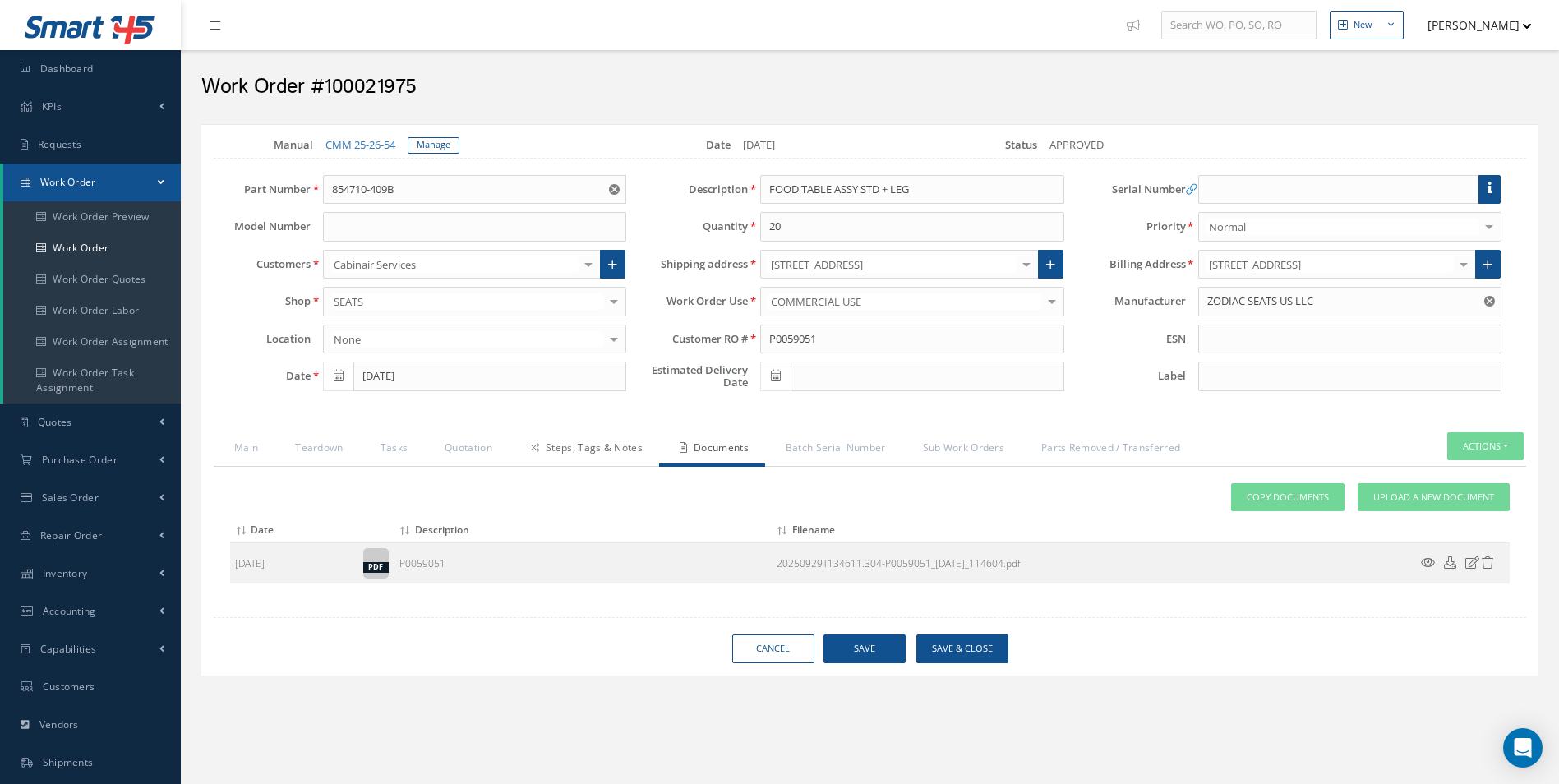
click at [574, 435] on link "Steps, Tags & Notes" at bounding box center [584, 449] width 151 height 34
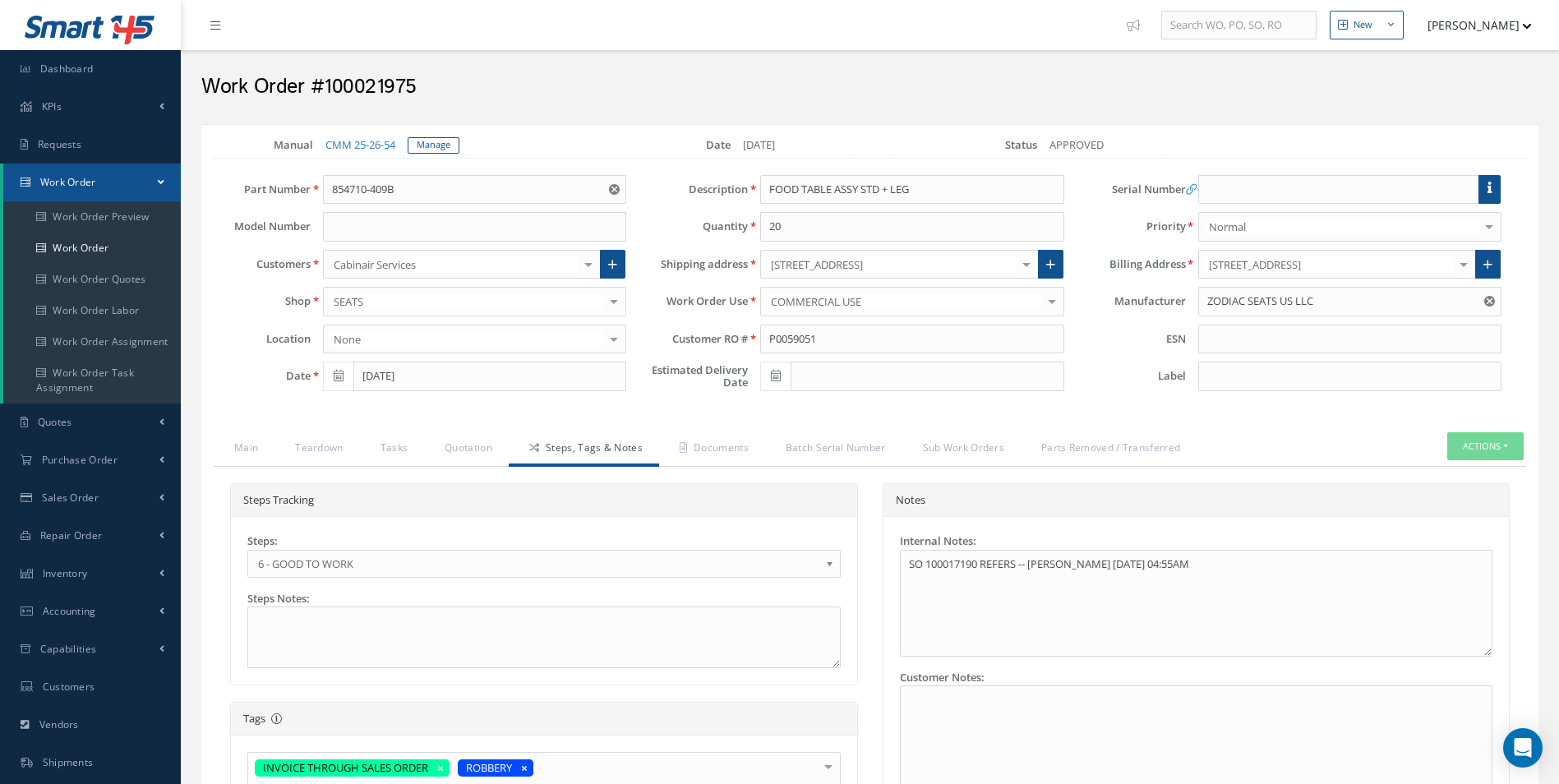
click at [409, 557] on span "6 - GOOD TO WORK" at bounding box center [539, 564] width 561 height 20
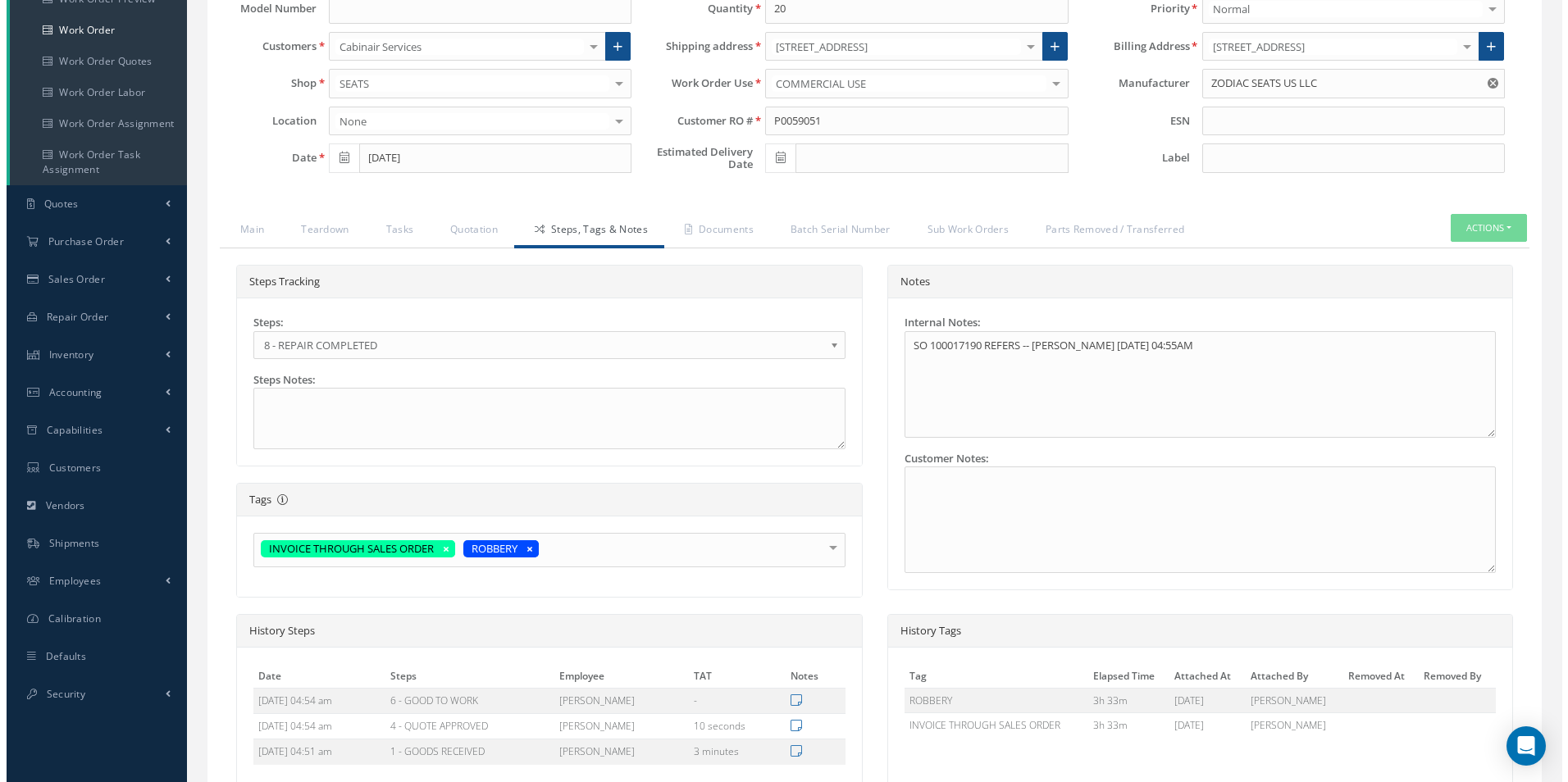
scroll to position [378, 0]
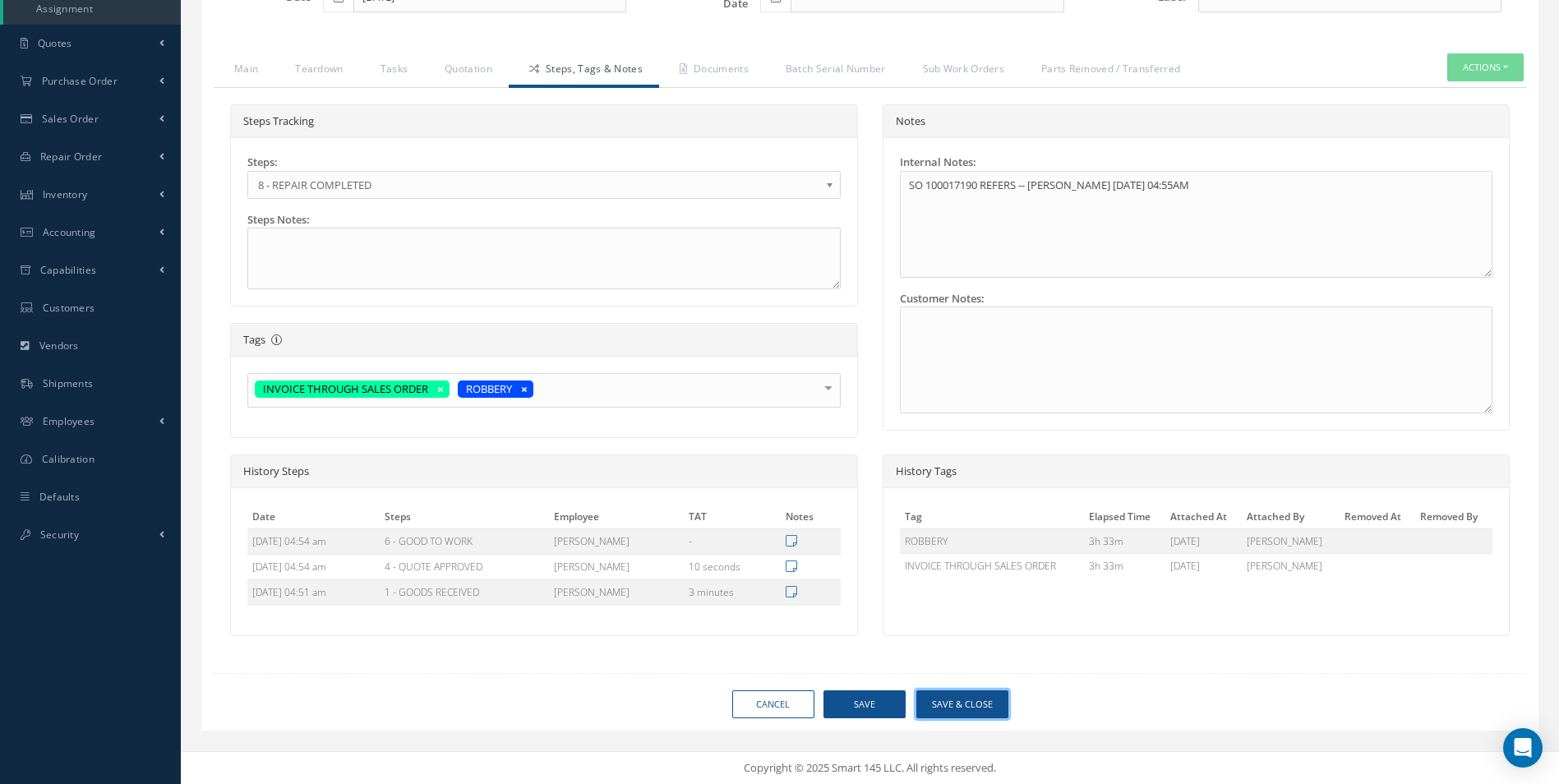
click at [978, 711] on button "Save & Close" at bounding box center [963, 704] width 92 height 28
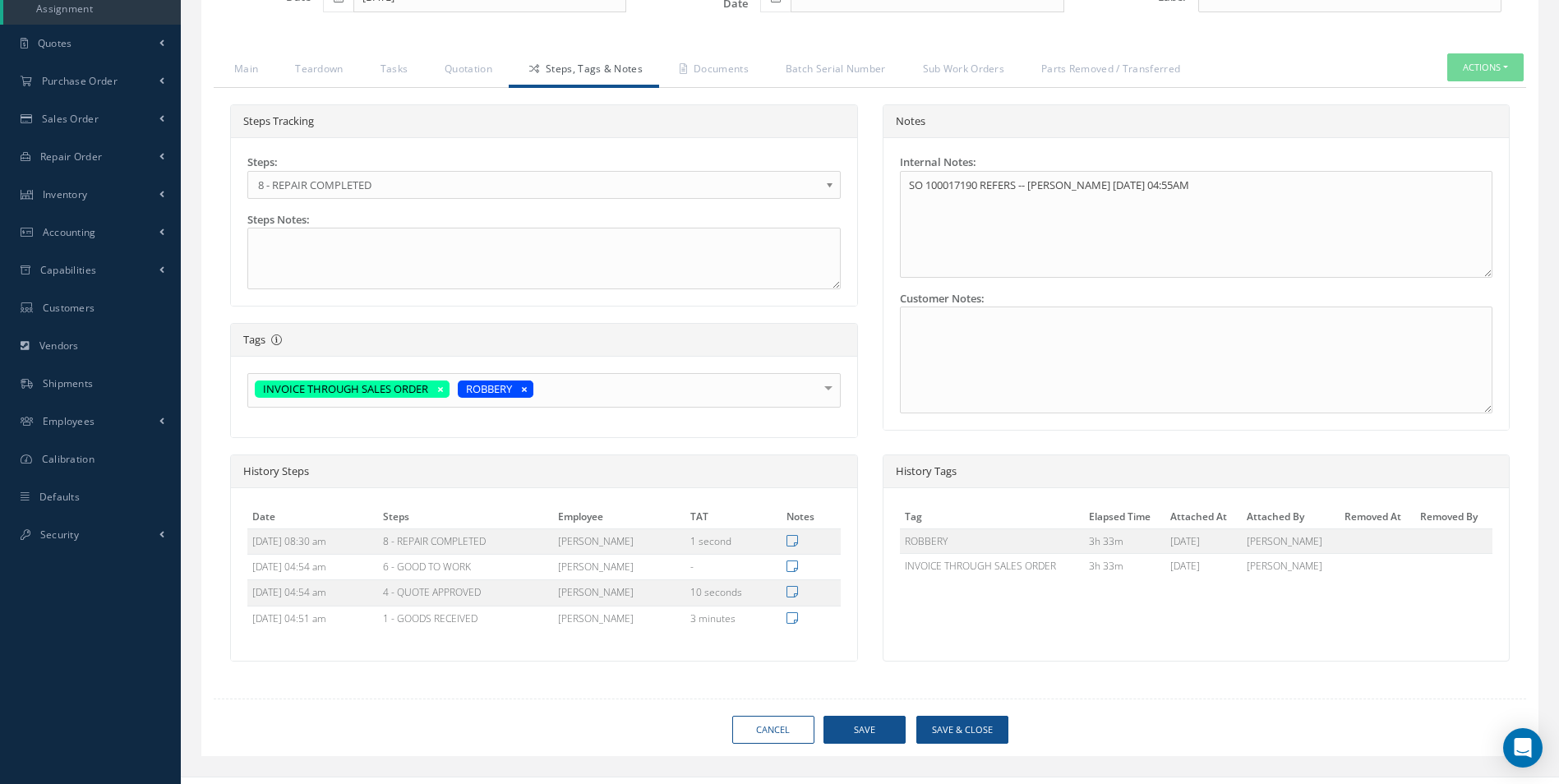
type input "ZODIAC SEATS US LLC"
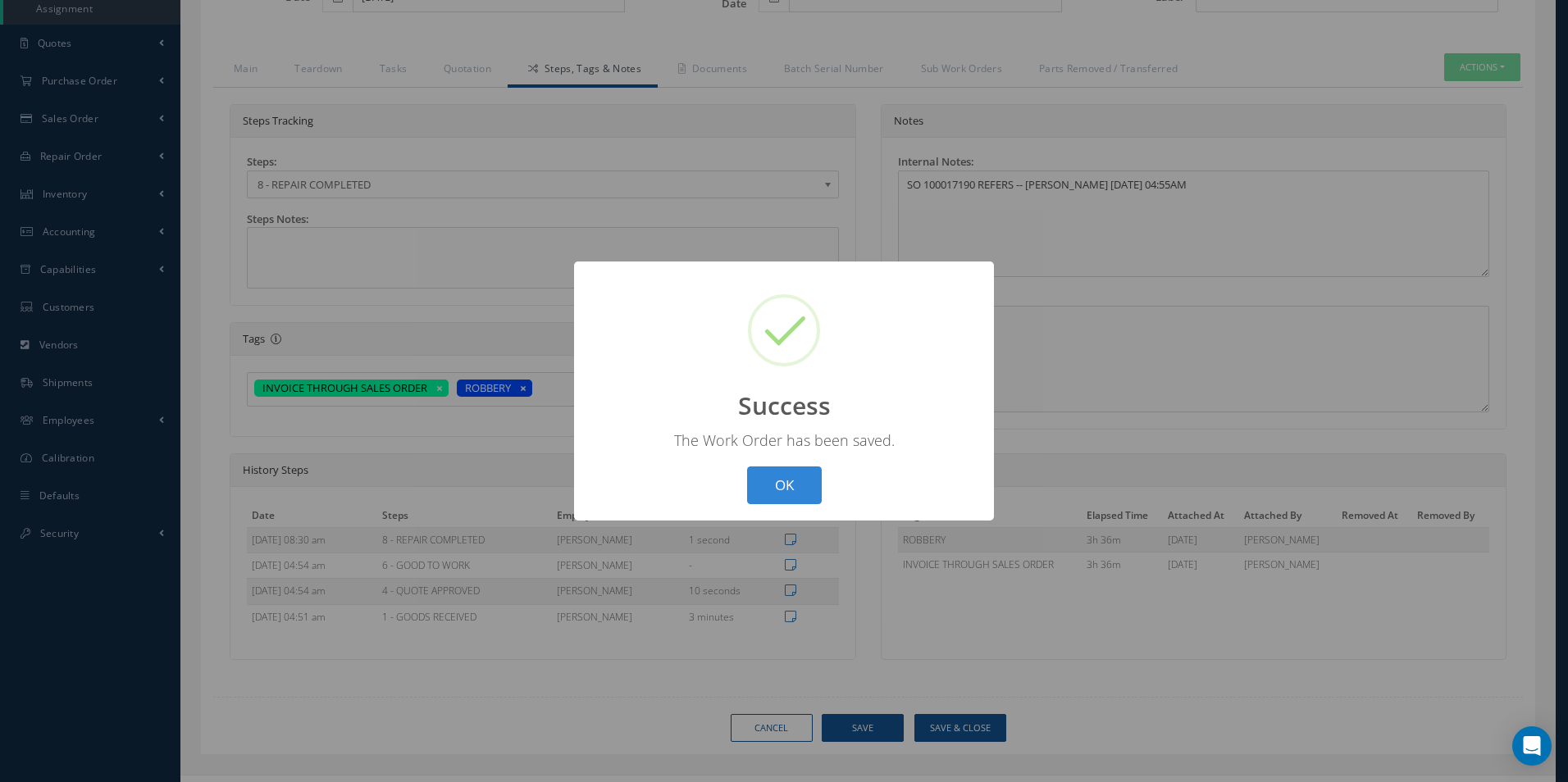
click at [747, 466] on button "OK" at bounding box center [784, 485] width 74 height 38
select select "25"
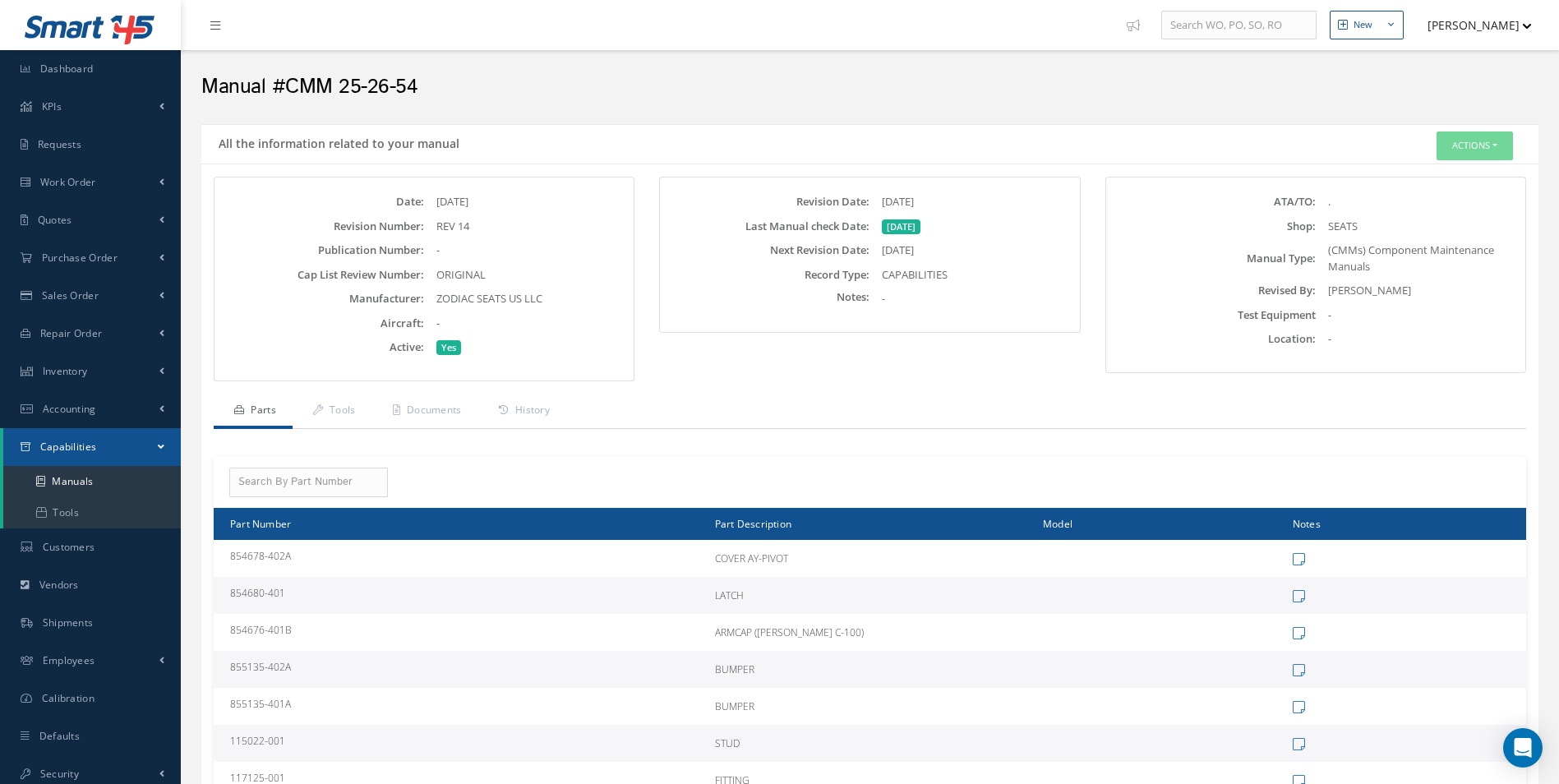
drag, startPoint x: 567, startPoint y: 288, endPoint x: 435, endPoint y: 298, distance: 132.4
click at [435, 298] on div "Date: [DATE] Revision Number: REV 14 Publication Number: - Cap List Review Numb…" at bounding box center [424, 275] width 386 height 162
copy span "ZODIAC SEATS US LLC"
click at [456, 93] on h2 "Manual #CMM 25-26-54" at bounding box center [870, 86] width 1337 height 24
drag, startPoint x: 456, startPoint y: 93, endPoint x: 294, endPoint y: 88, distance: 162.1
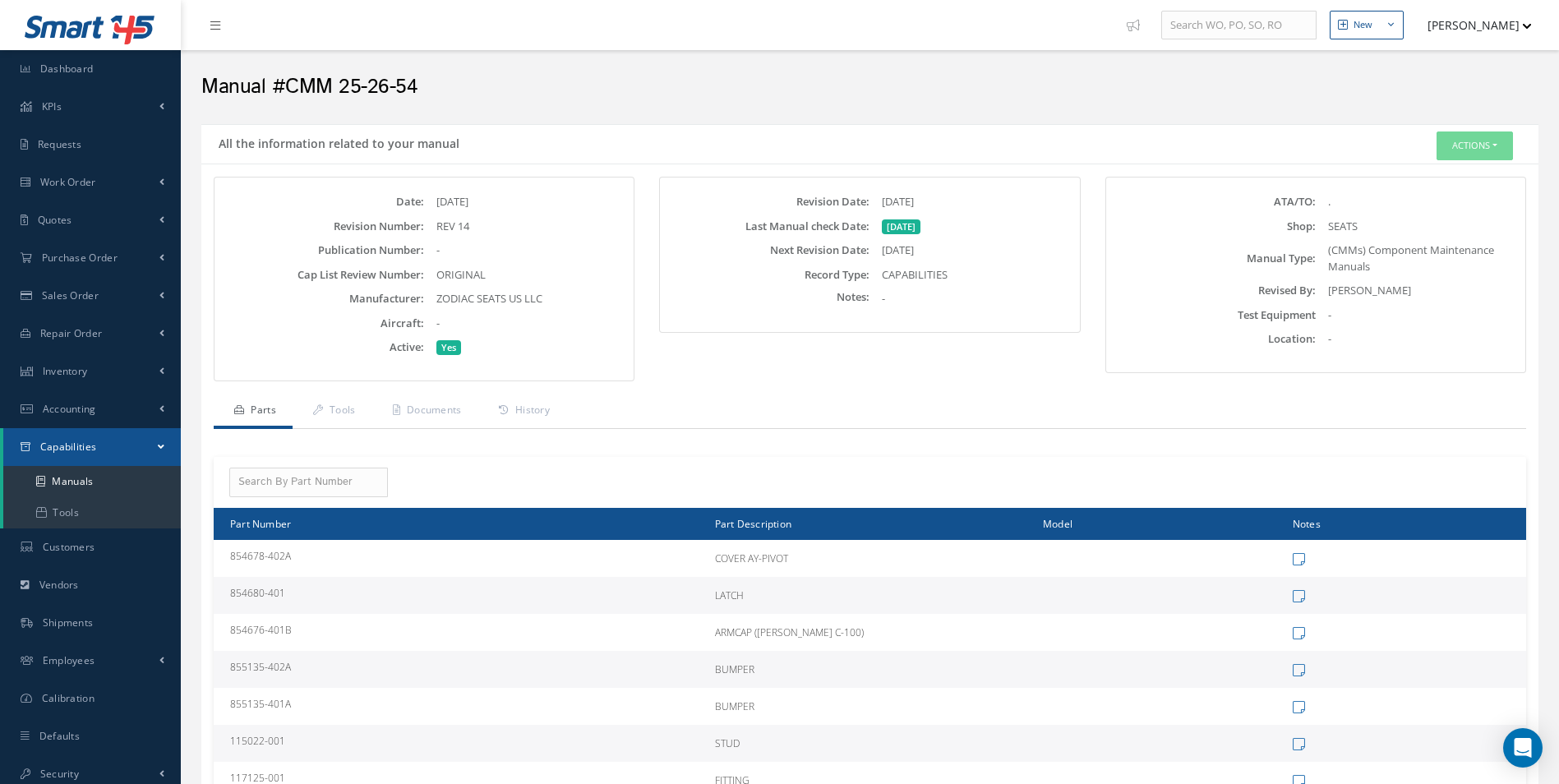
click at [294, 88] on h2 "Manual #CMM 25-26-54" at bounding box center [870, 86] width 1337 height 24
copy div "CMM 25-26-54"
click at [645, 246] on div "Date: [DATE] Revision Number: REV 14 Publication Number: - Cap List Review Numb…" at bounding box center [424, 279] width 446 height 204
drag, startPoint x: 956, startPoint y: 198, endPoint x: 795, endPoint y: 208, distance: 161.3
click at [795, 208] on div "Revision Date: [DATE]" at bounding box center [870, 203] width 411 height 17
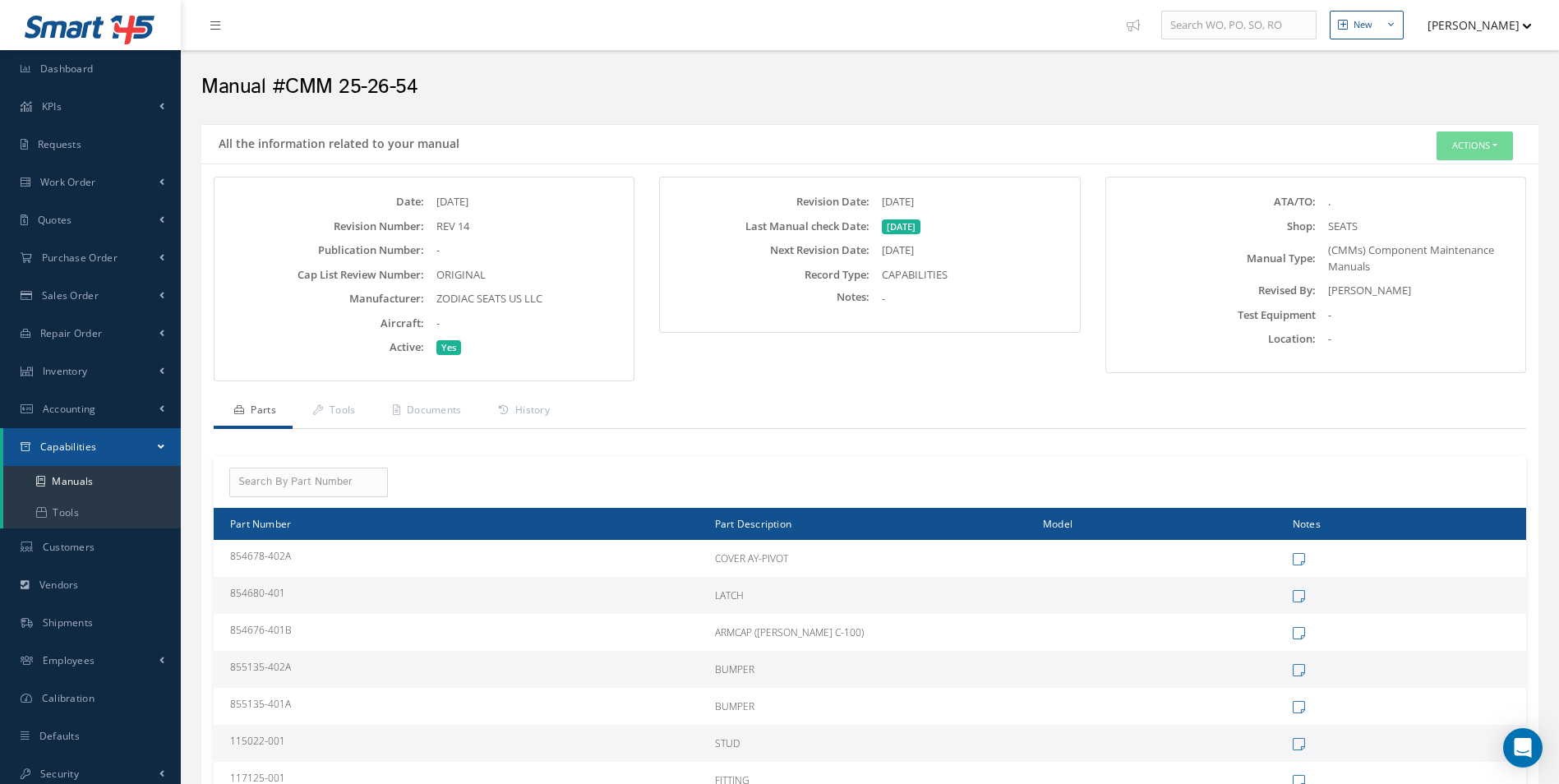
click at [612, 237] on div "Date: [DATE] Revision Number: REV 14 Publication Number: - Cap List Review Numb…" at bounding box center [424, 275] width 386 height 162
drag, startPoint x: 525, startPoint y: 233, endPoint x: 434, endPoint y: 227, distance: 91.2
click at [434, 227] on div "REV 14" at bounding box center [526, 227] width 205 height 17
copy div "REV 14"
click at [1051, 180] on div "Revision Date: [DATE] Last Manual check Date: [DATE] Next Revision Date: [DATE]…" at bounding box center [870, 255] width 419 height 154
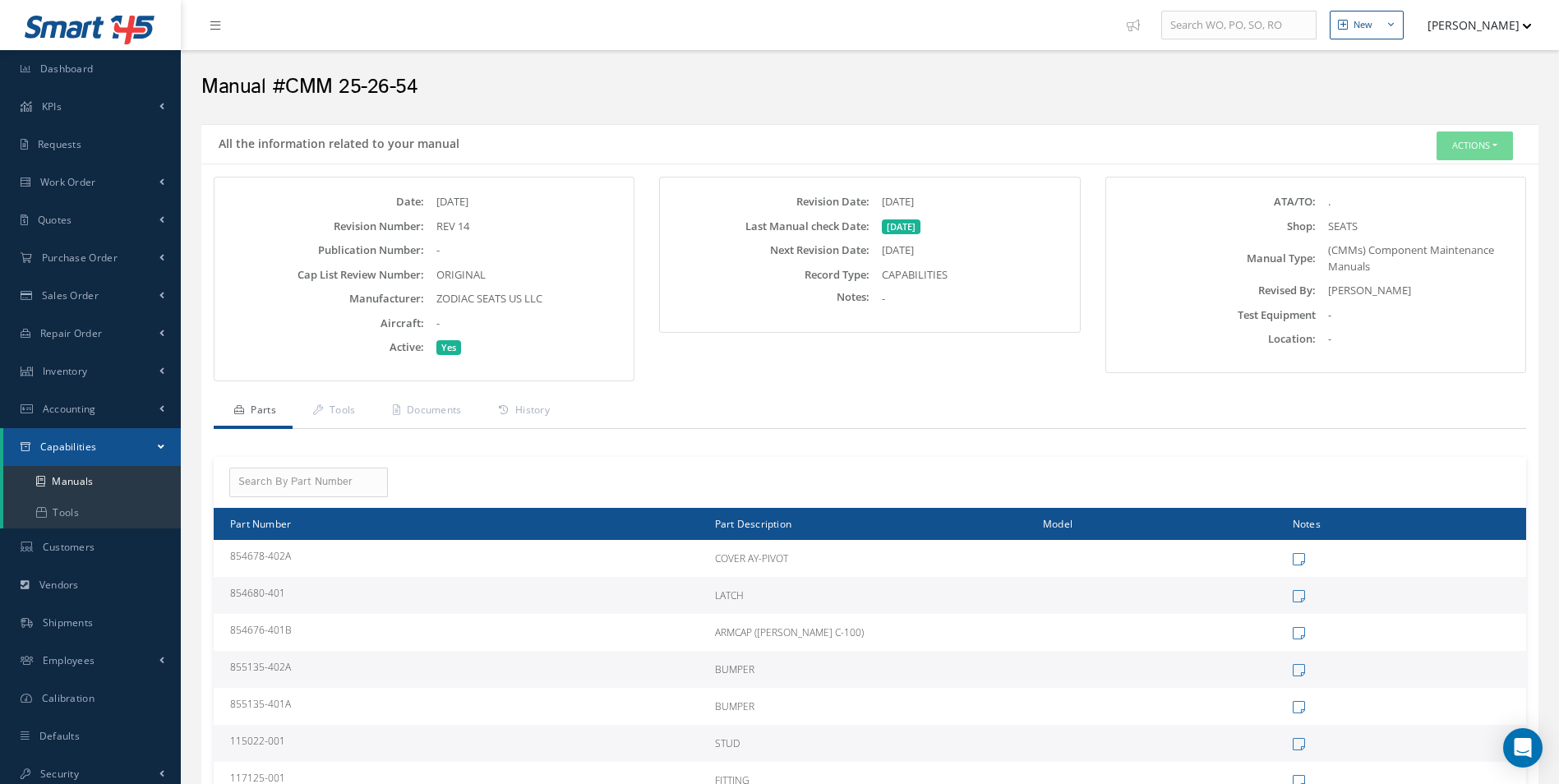
drag, startPoint x: 997, startPoint y: 215, endPoint x: 787, endPoint y: 196, distance: 210.9
click at [787, 196] on div "Revision Date: [DATE] Last Manual check Date: [DATE] Next Revision Date: [DATE]…" at bounding box center [869, 250] width 386 height 113
drag, startPoint x: 787, startPoint y: 196, endPoint x: 923, endPoint y: 201, distance: 136.1
click at [828, 202] on label "Revision Date:" at bounding box center [767, 202] width 205 height 13
click at [954, 199] on div "[DATE]" at bounding box center [972, 203] width 205 height 17
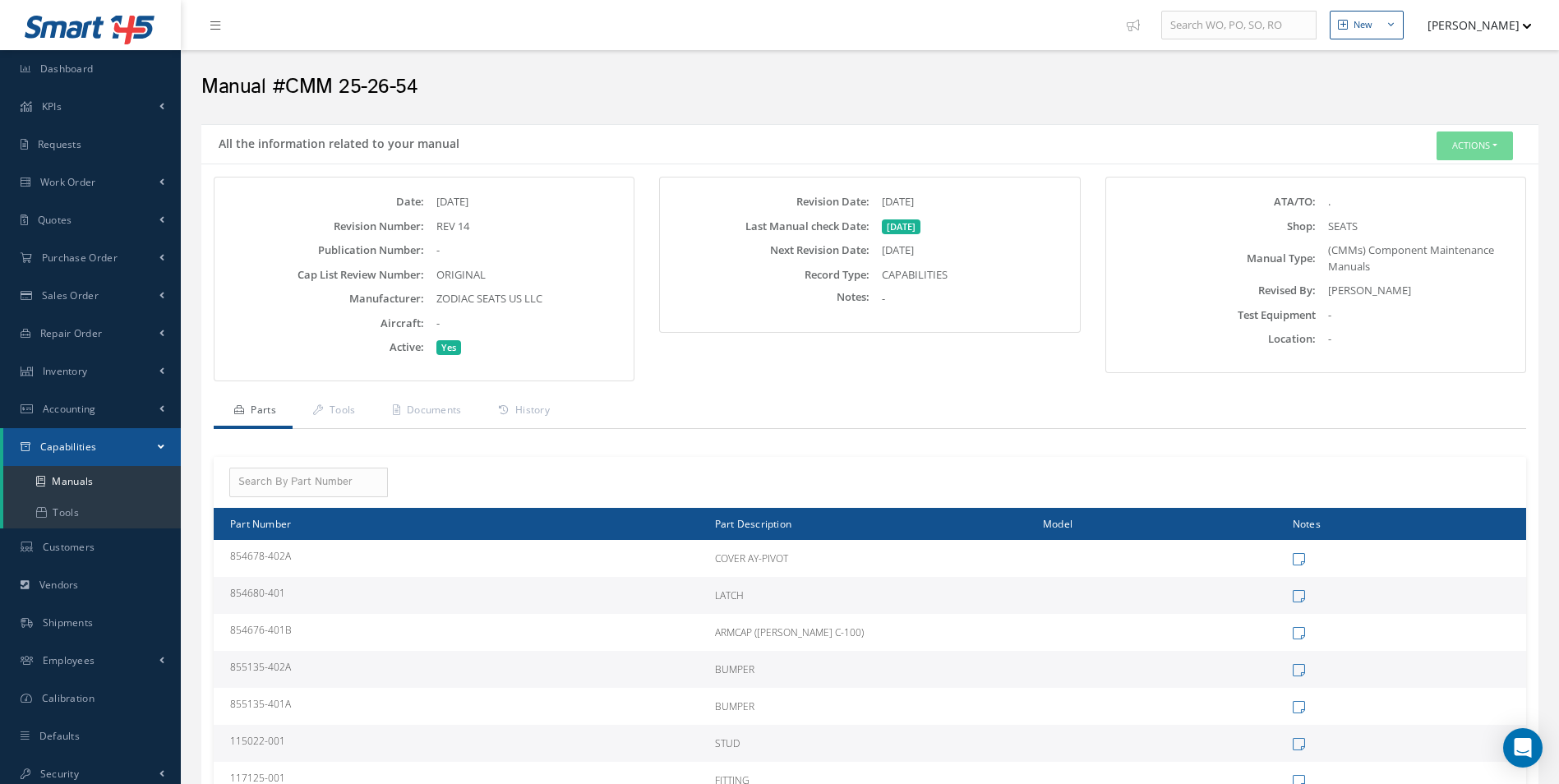
drag, startPoint x: 854, startPoint y: 199, endPoint x: 780, endPoint y: 193, distance: 74.2
click at [780, 193] on div "Revision Date: [DATE] Last Manual check Date: [DATE] Next Revision Date: [DATE]…" at bounding box center [870, 255] width 419 height 154
